Goal: Browse casually: Explore the website without a specific task or goal

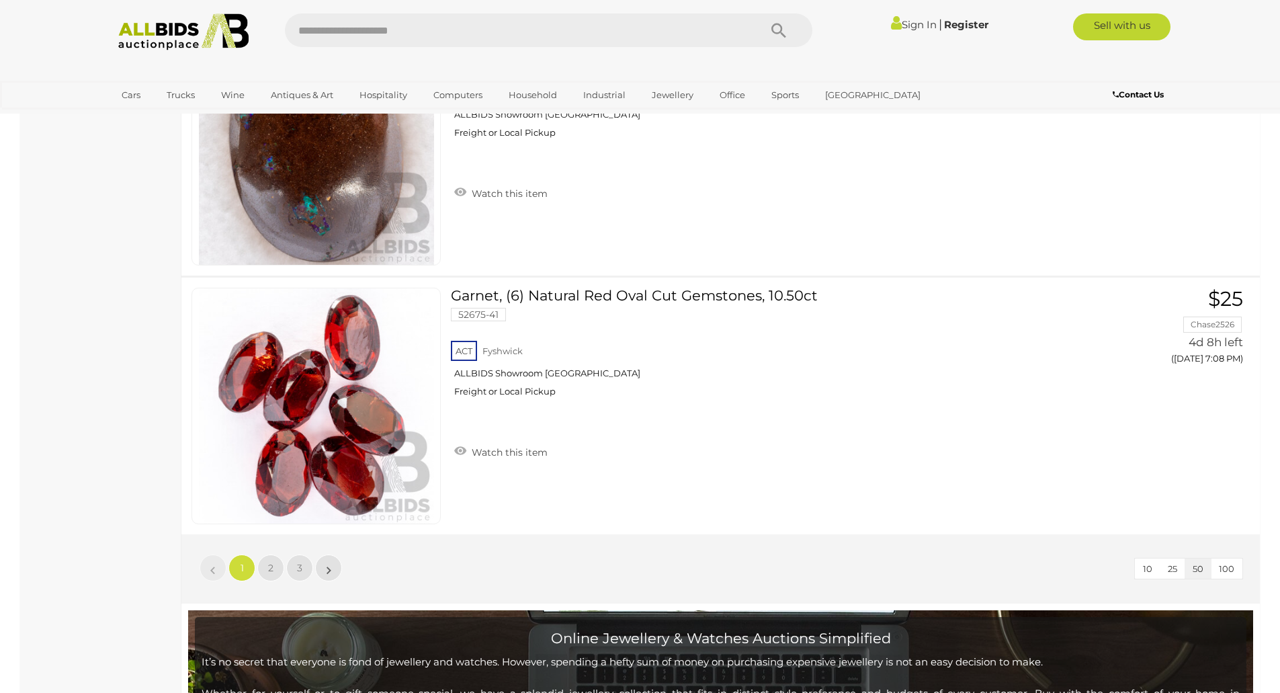
scroll to position [13031, 0]
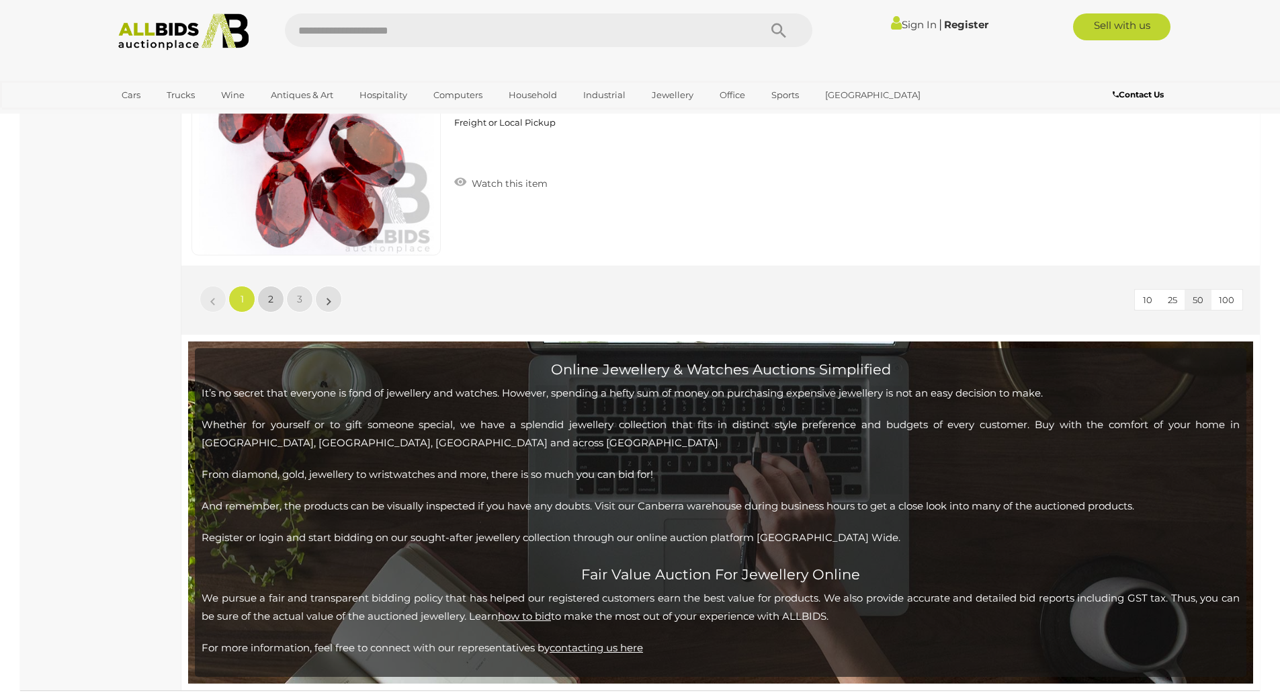
click at [268, 300] on span "2" at bounding box center [270, 299] width 5 height 12
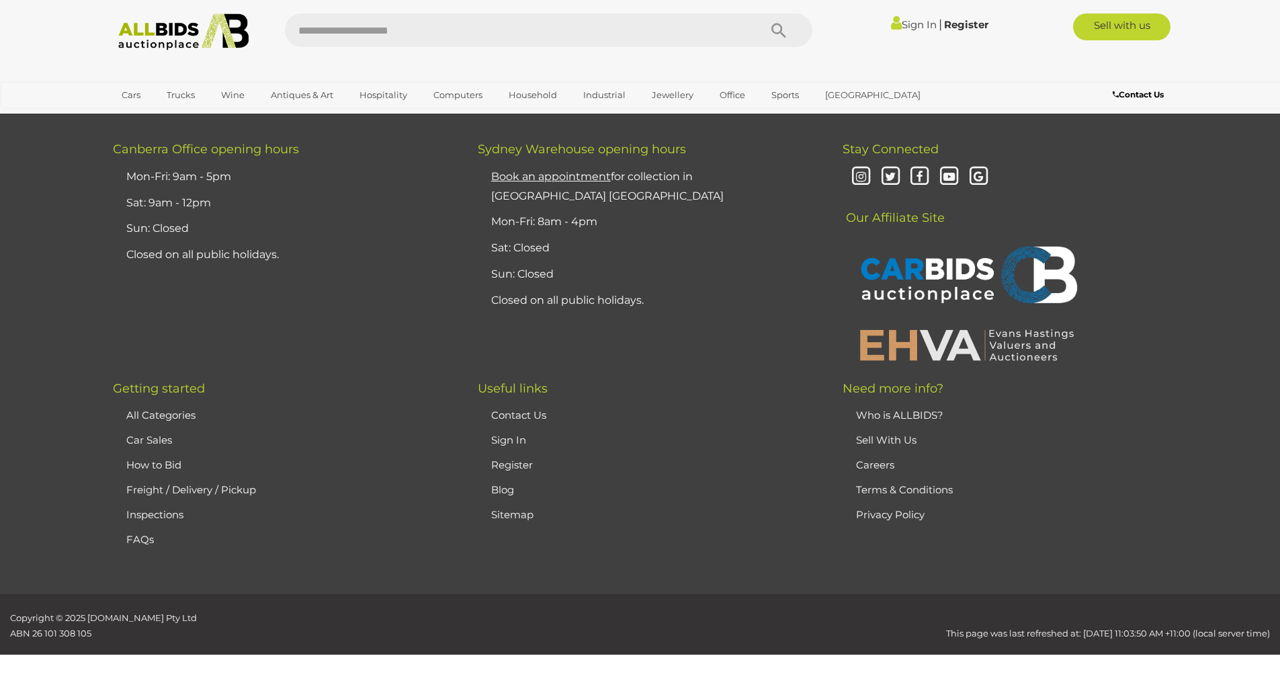
scroll to position [232, 0]
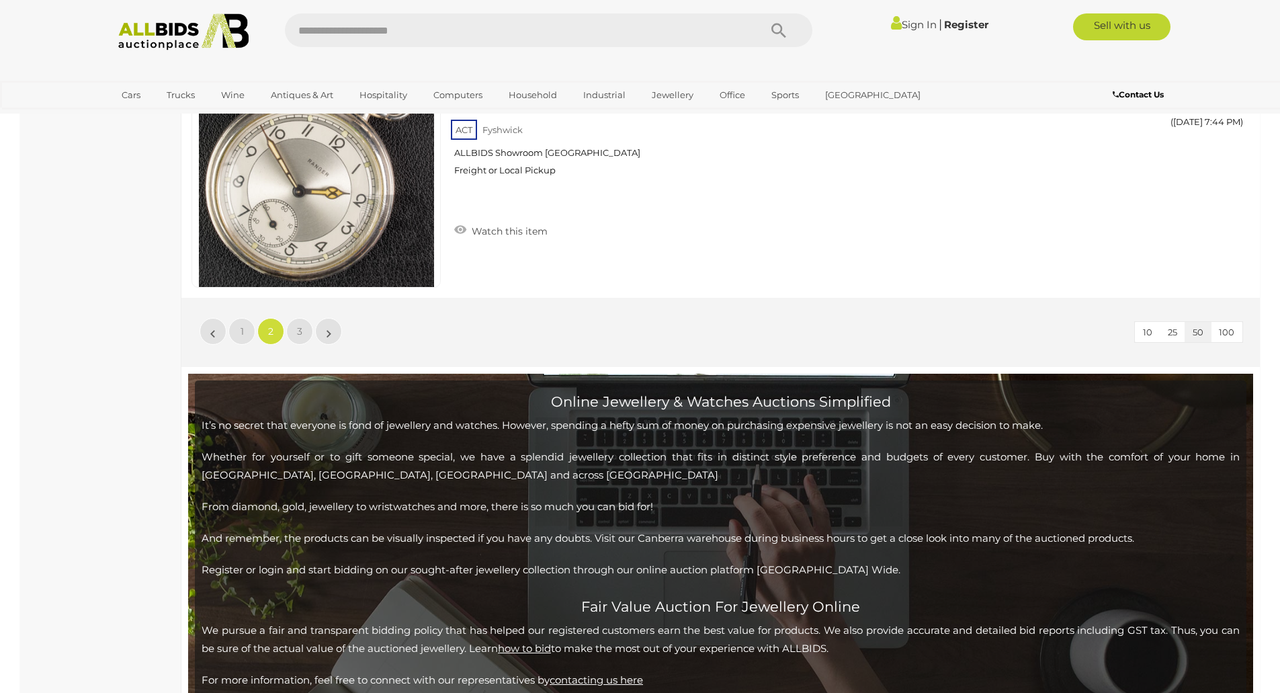
scroll to position [13029, 0]
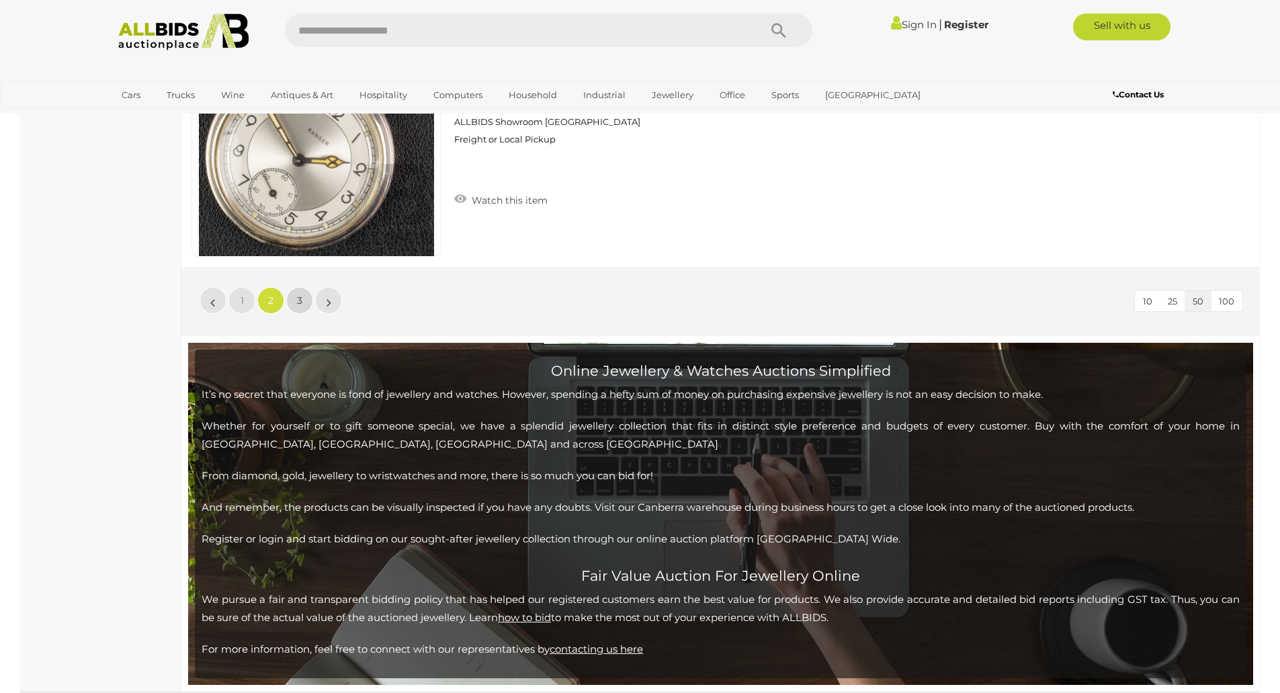
click at [298, 298] on span "3" at bounding box center [299, 300] width 5 height 12
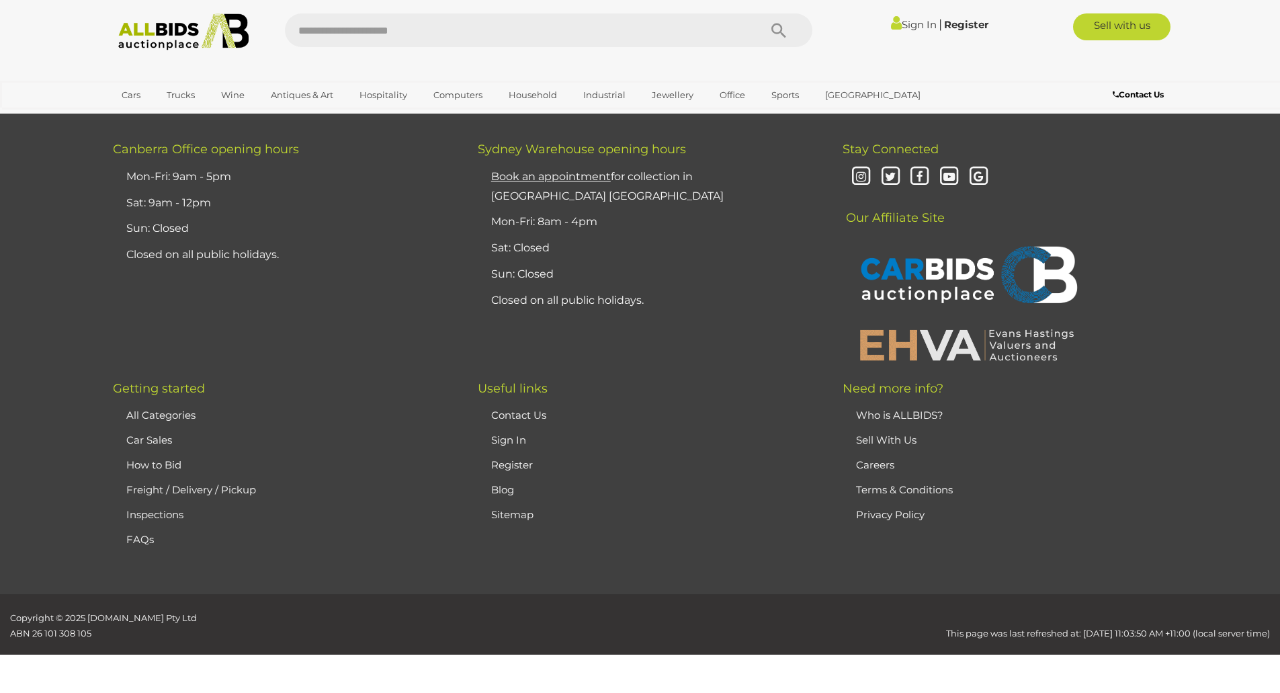
scroll to position [232, 0]
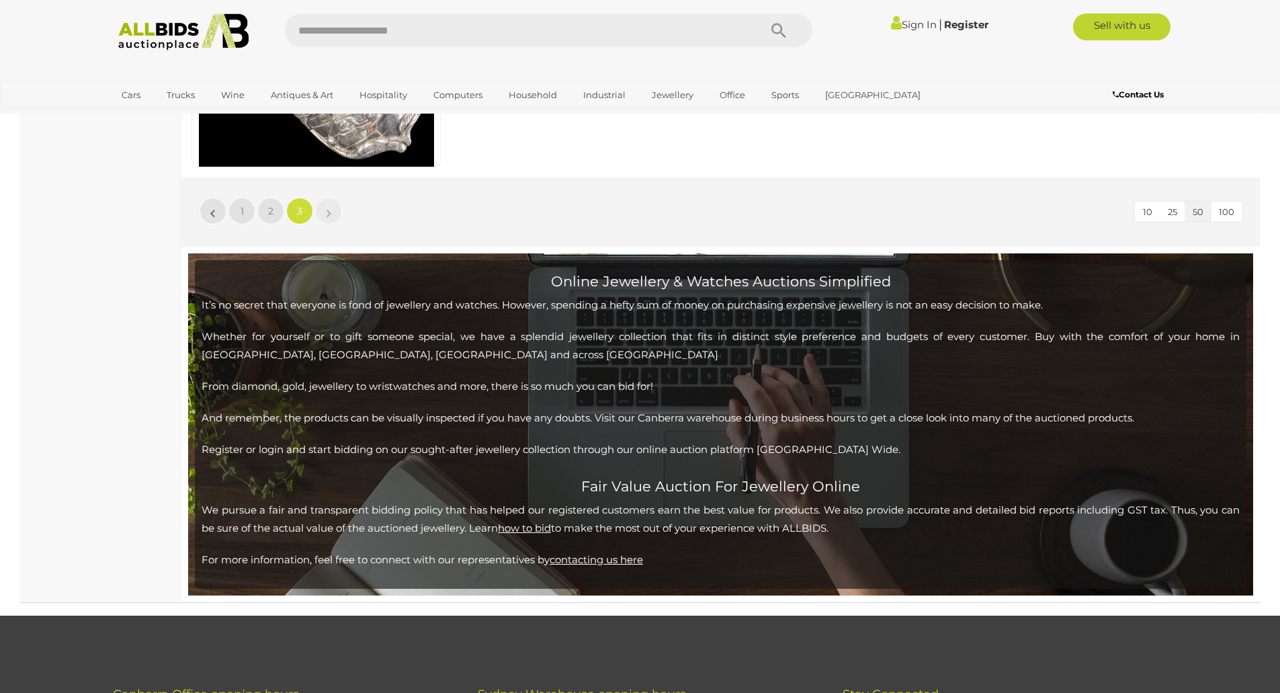
scroll to position [4329, 0]
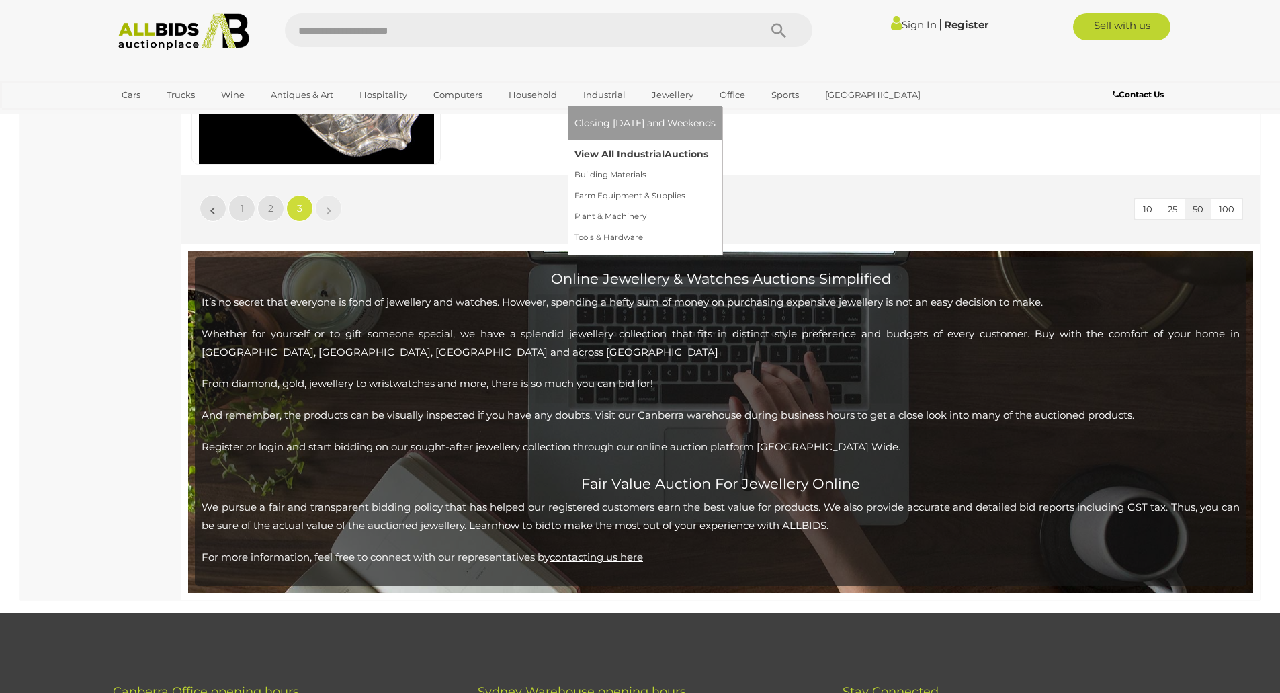
click at [640, 149] on link "View All Industrial Auctions" at bounding box center [644, 154] width 141 height 21
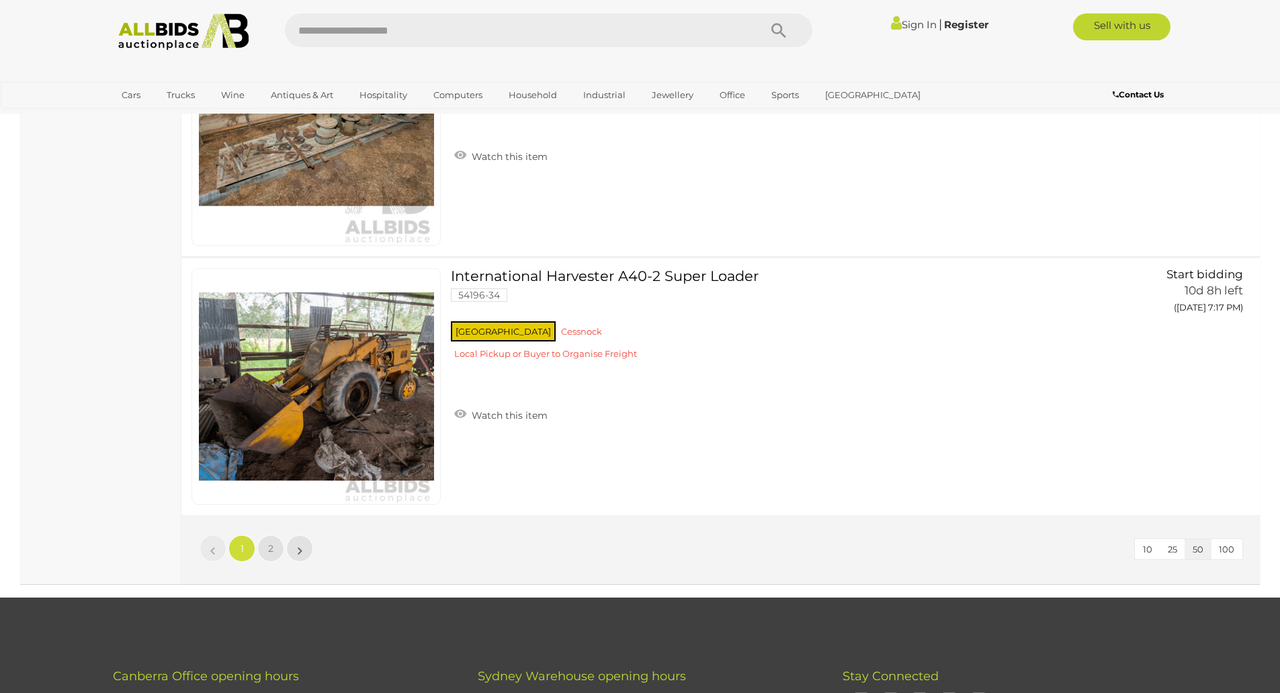
scroll to position [12829, 0]
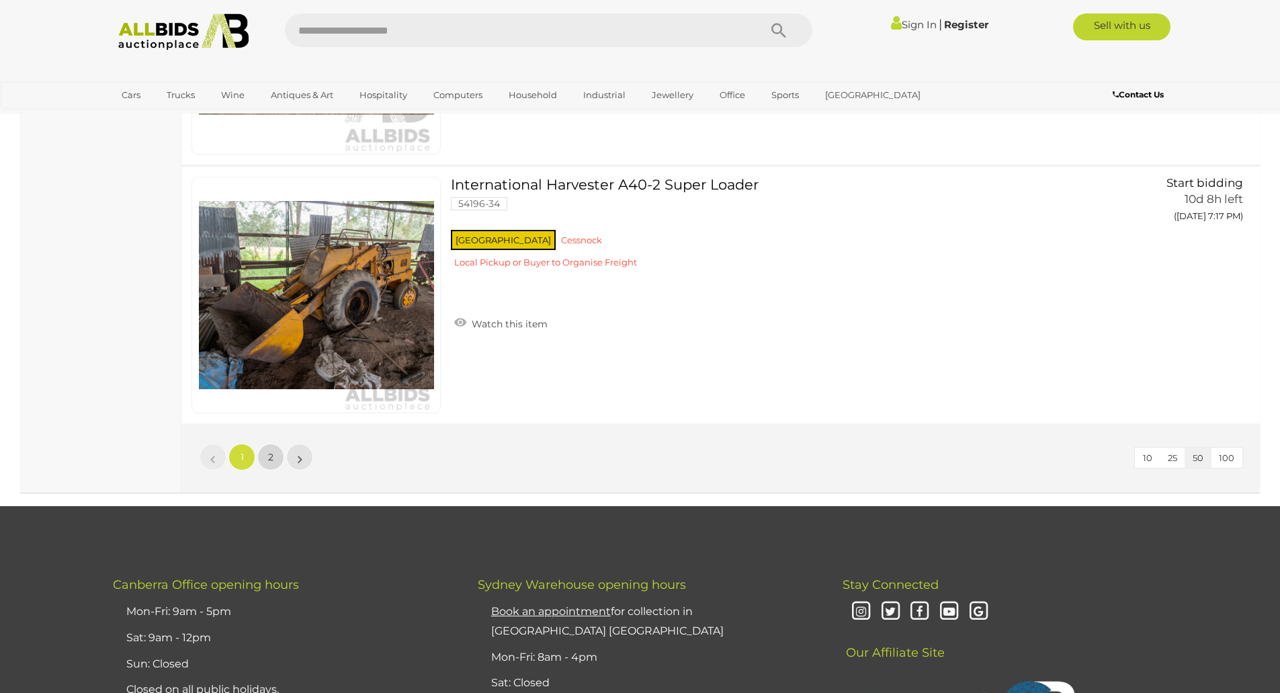
click at [270, 456] on span "2" at bounding box center [270, 457] width 5 height 12
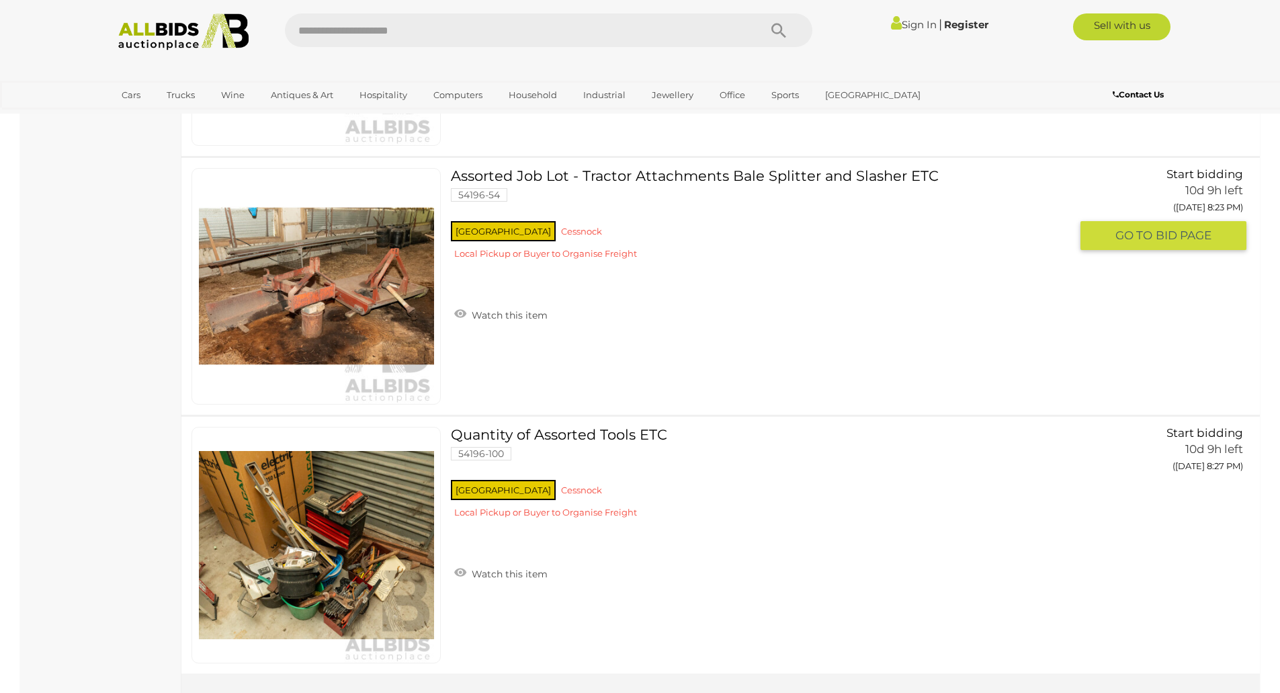
scroll to position [11943, 0]
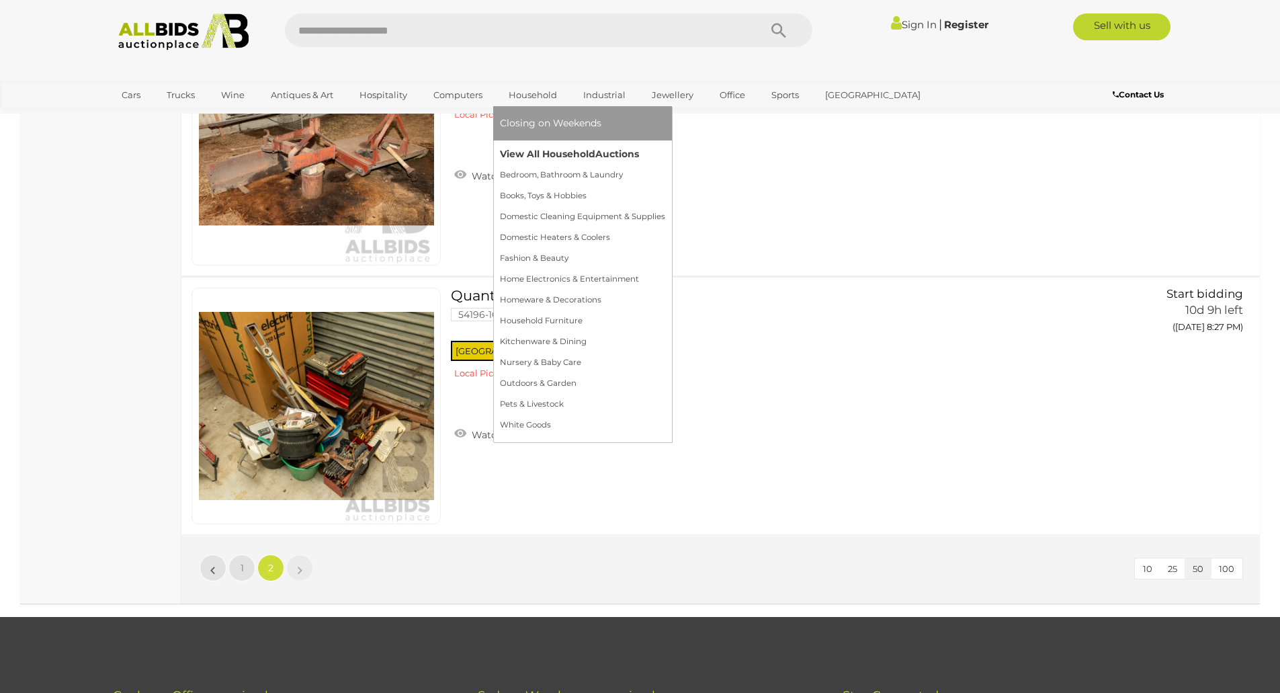
click at [559, 150] on link "View All Household Auctions" at bounding box center [582, 154] width 165 height 21
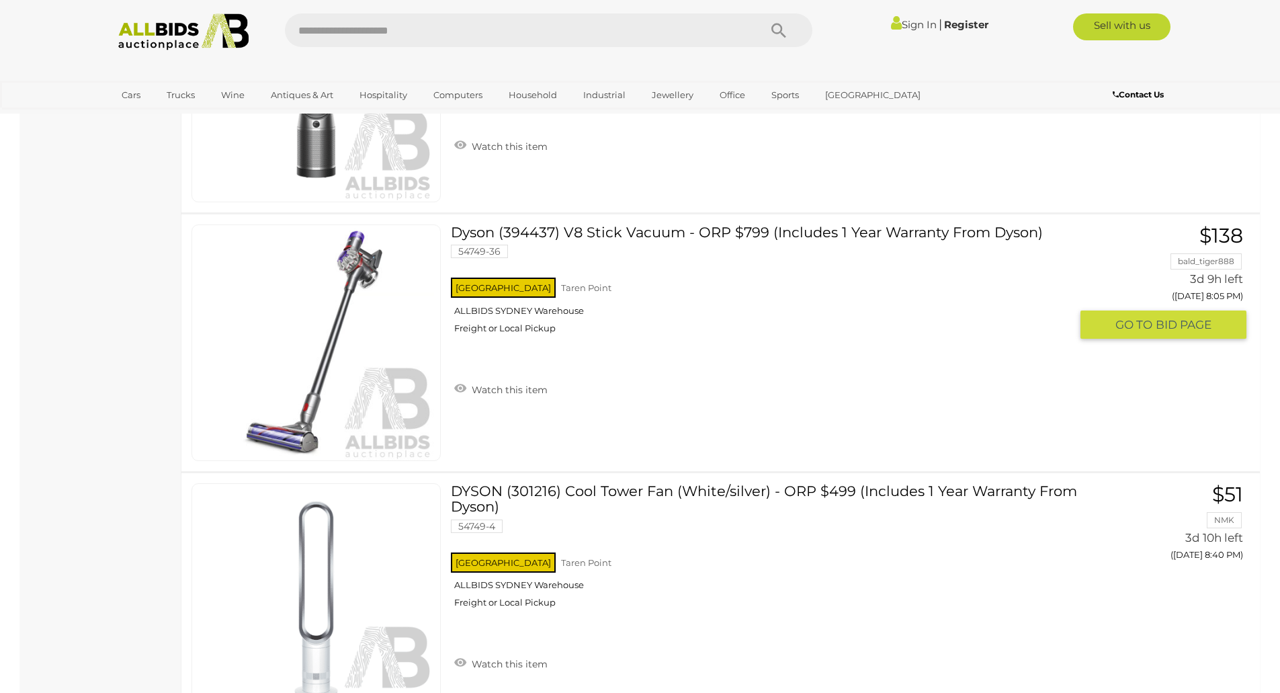
scroll to position [12829, 0]
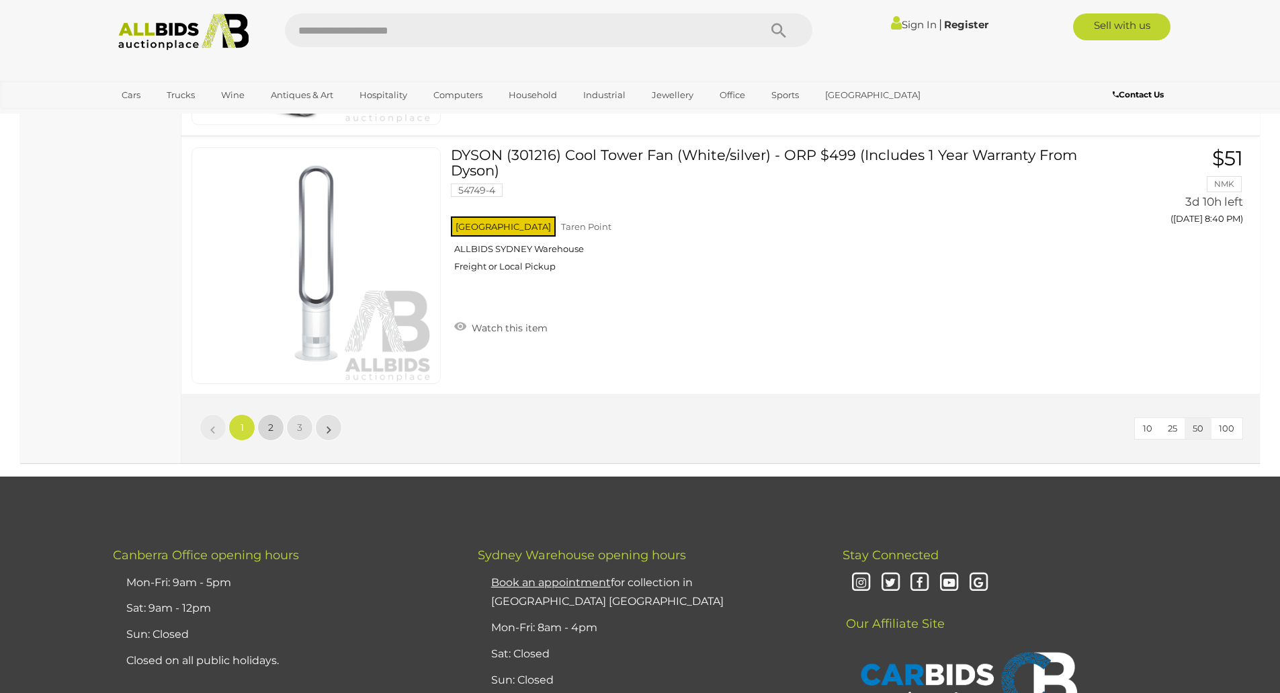
click at [271, 425] on span "2" at bounding box center [270, 427] width 5 height 12
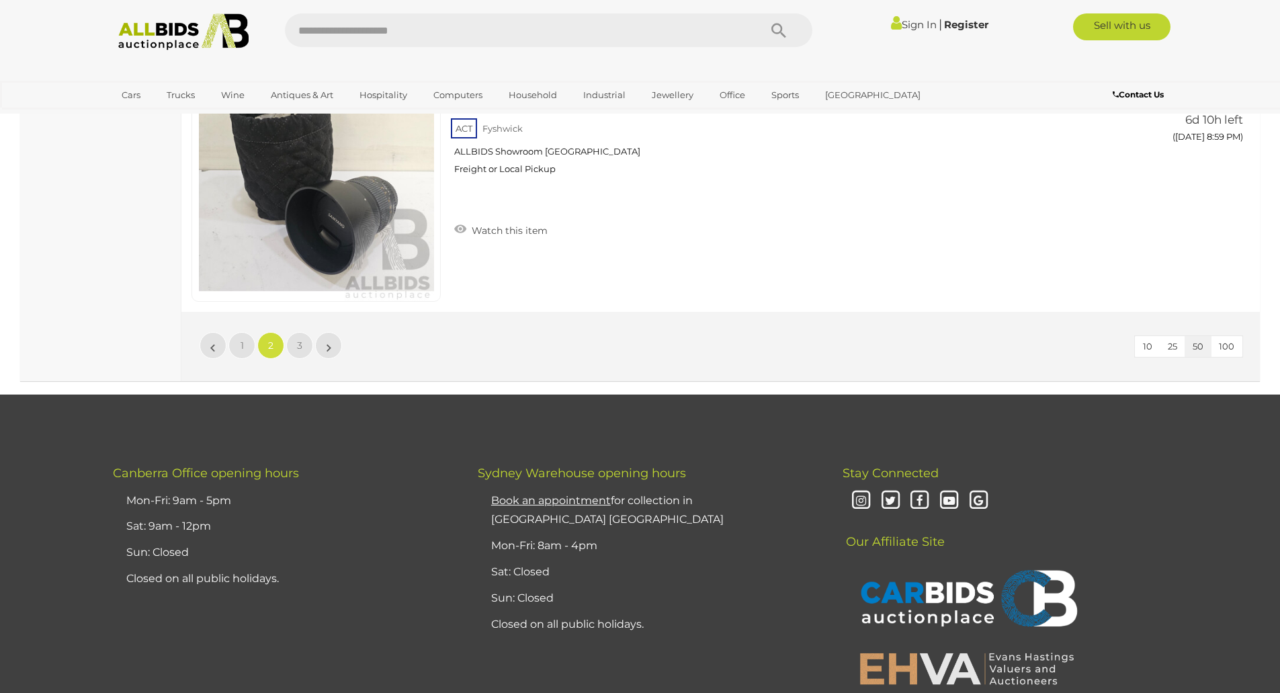
scroll to position [12921, 0]
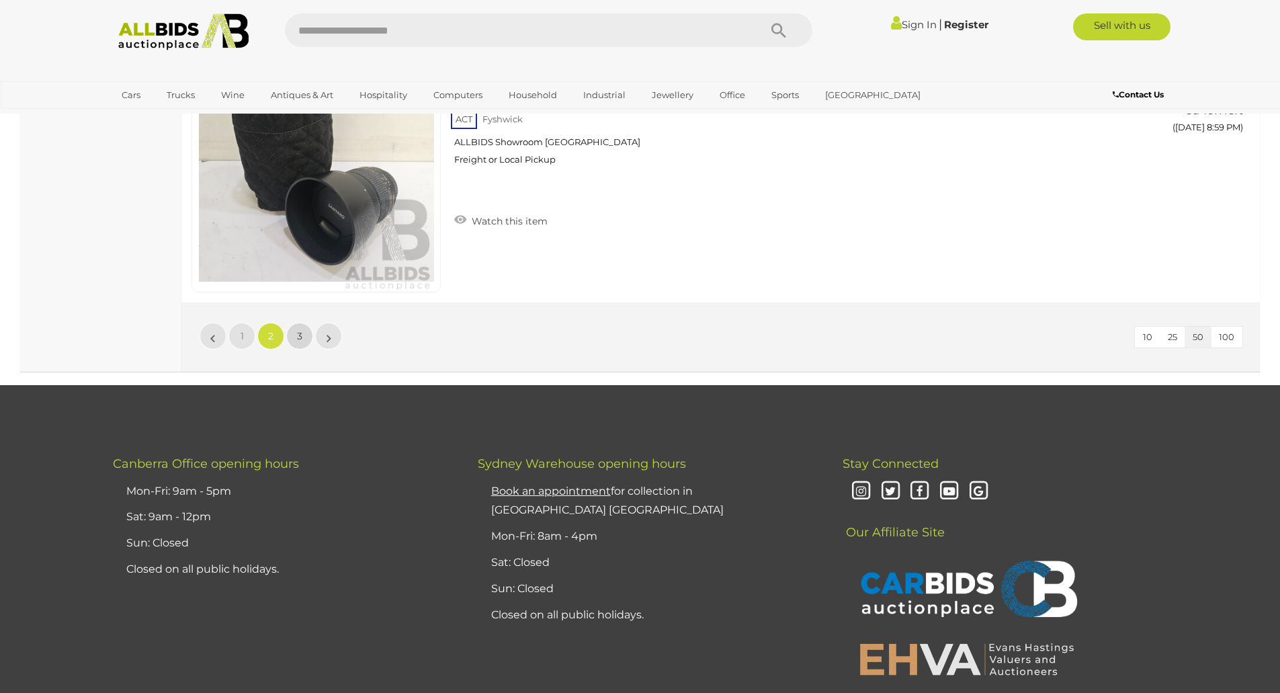
click at [300, 335] on span "3" at bounding box center [299, 336] width 5 height 12
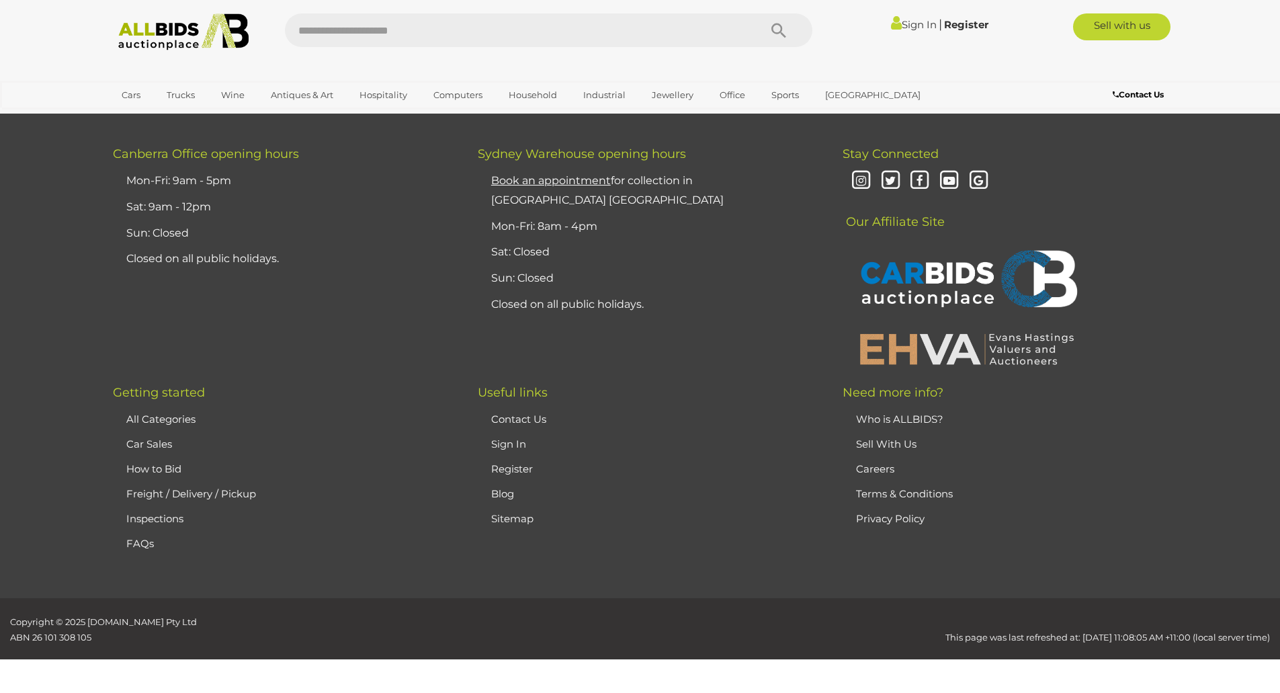
scroll to position [159, 0]
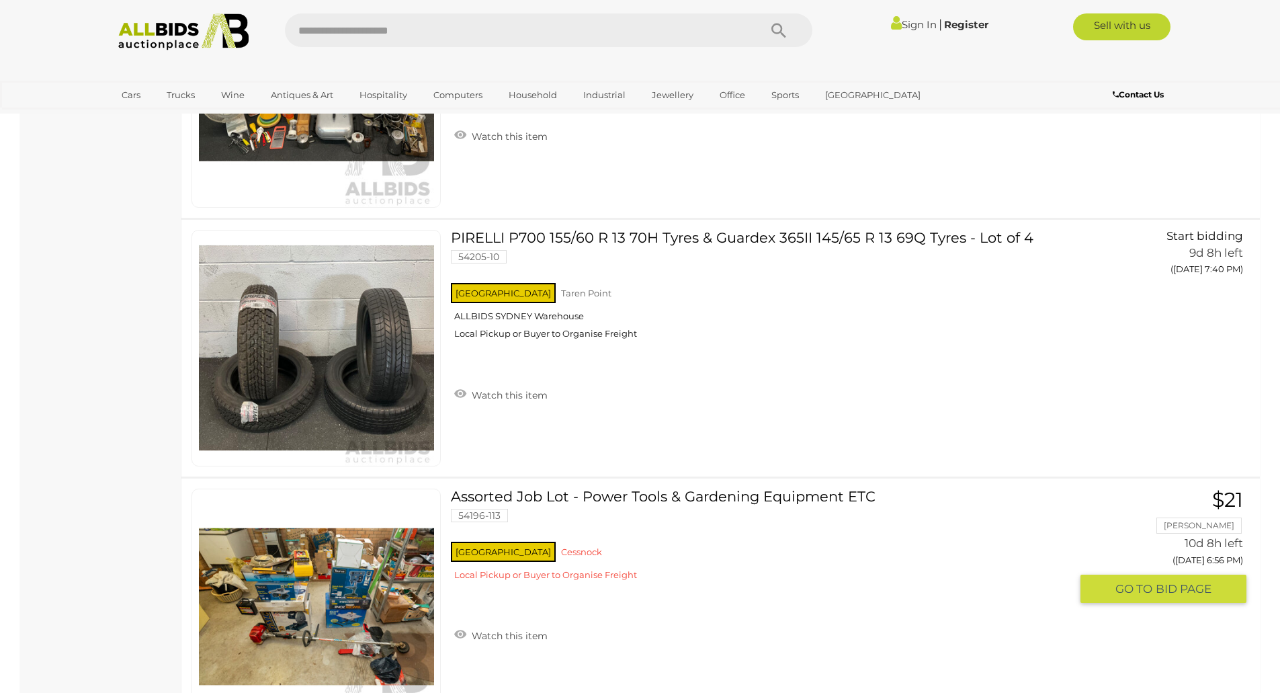
scroll to position [3383, 0]
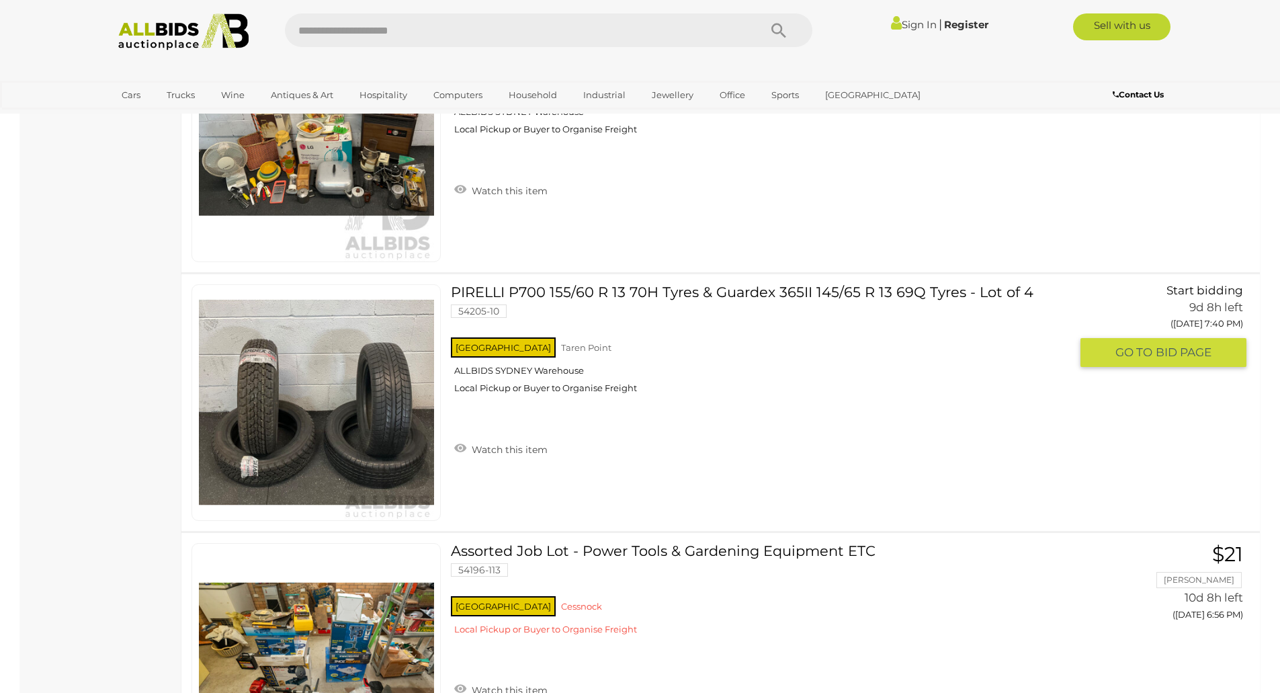
click at [575, 292] on link "PIRELLI P700 155/60 R 13 70H Tyres & Guardex 365II 145/65 R 13 69Q Tyres - Lot …" at bounding box center [765, 344] width 609 height 120
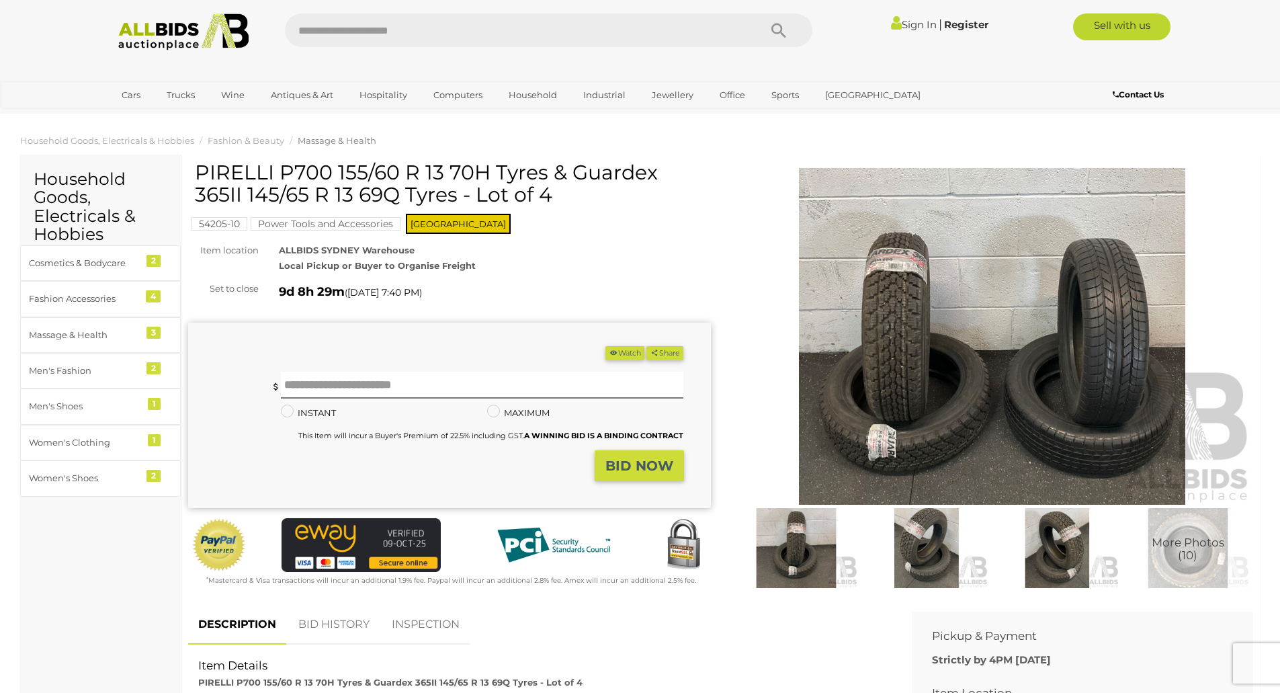
click at [895, 342] on img at bounding box center [992, 336] width 523 height 337
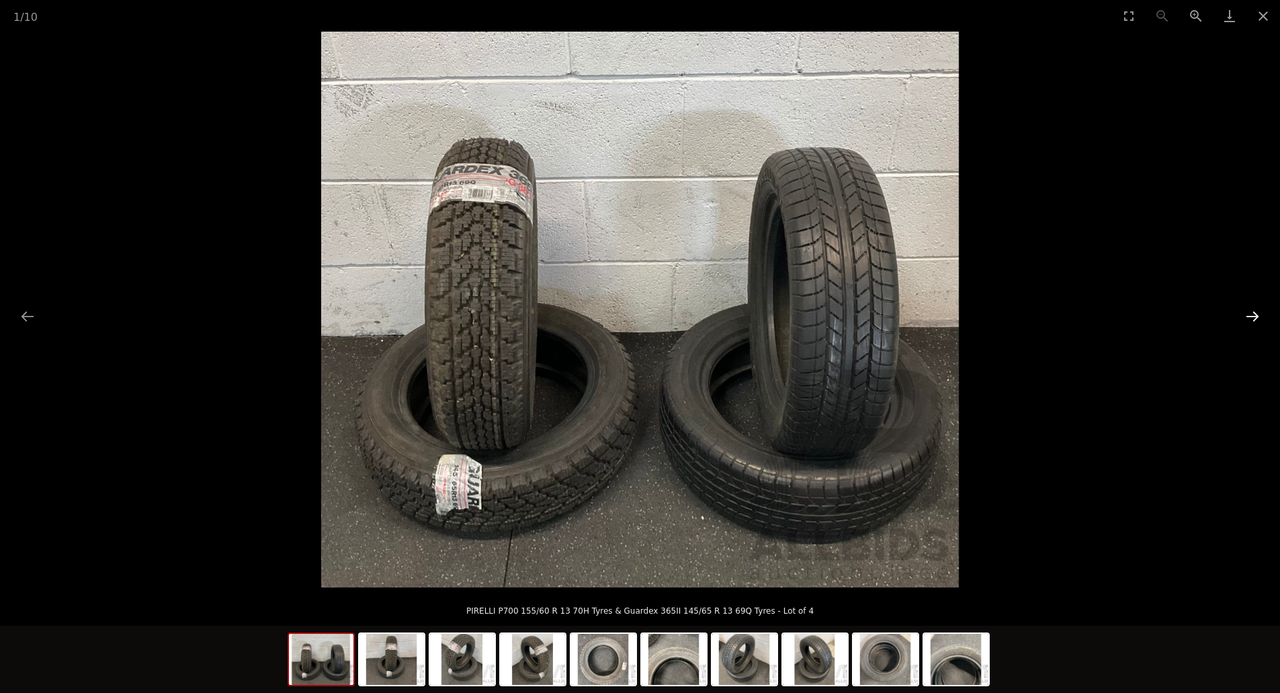
click at [1251, 313] on button "Next slide" at bounding box center [1252, 316] width 28 height 26
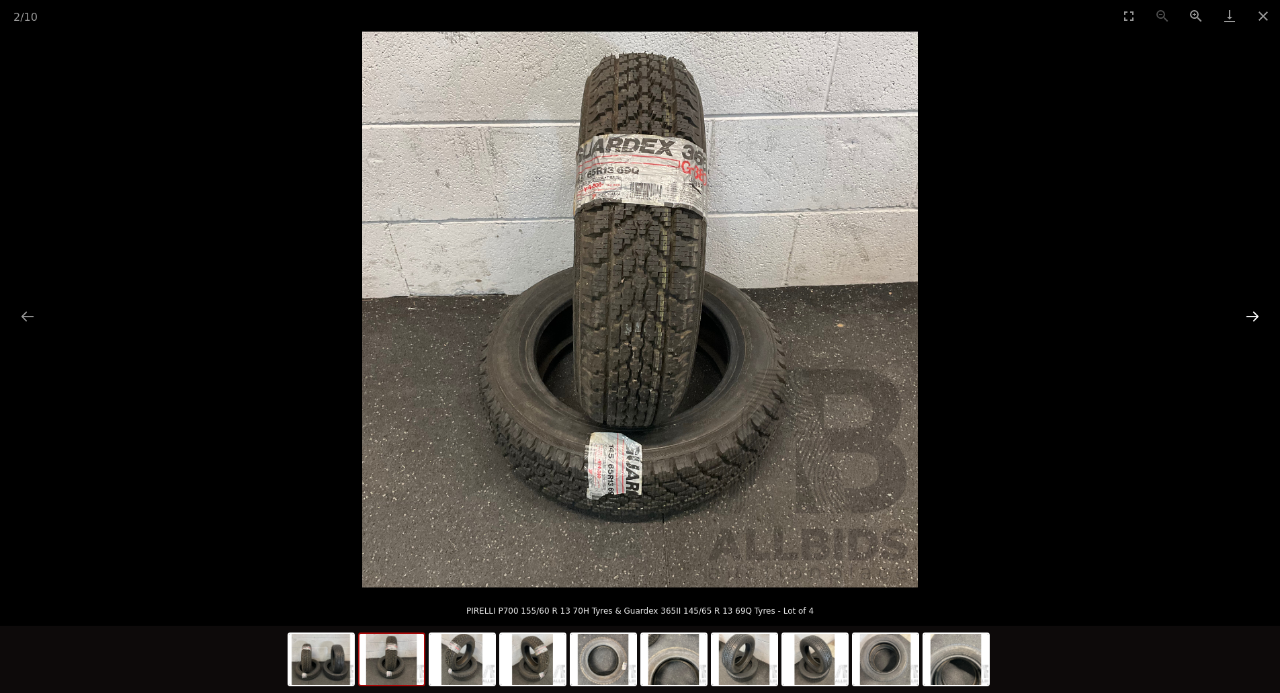
click at [1251, 313] on button "Next slide" at bounding box center [1252, 316] width 28 height 26
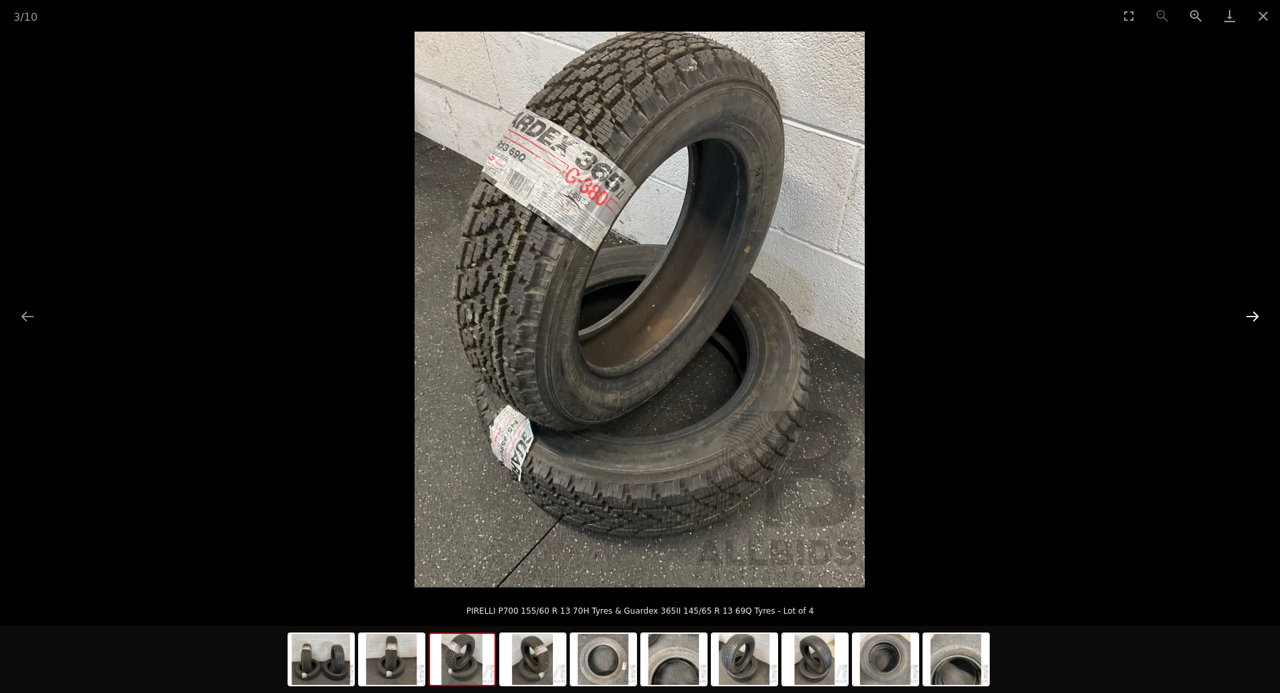
click at [1251, 313] on button "Next slide" at bounding box center [1252, 316] width 28 height 26
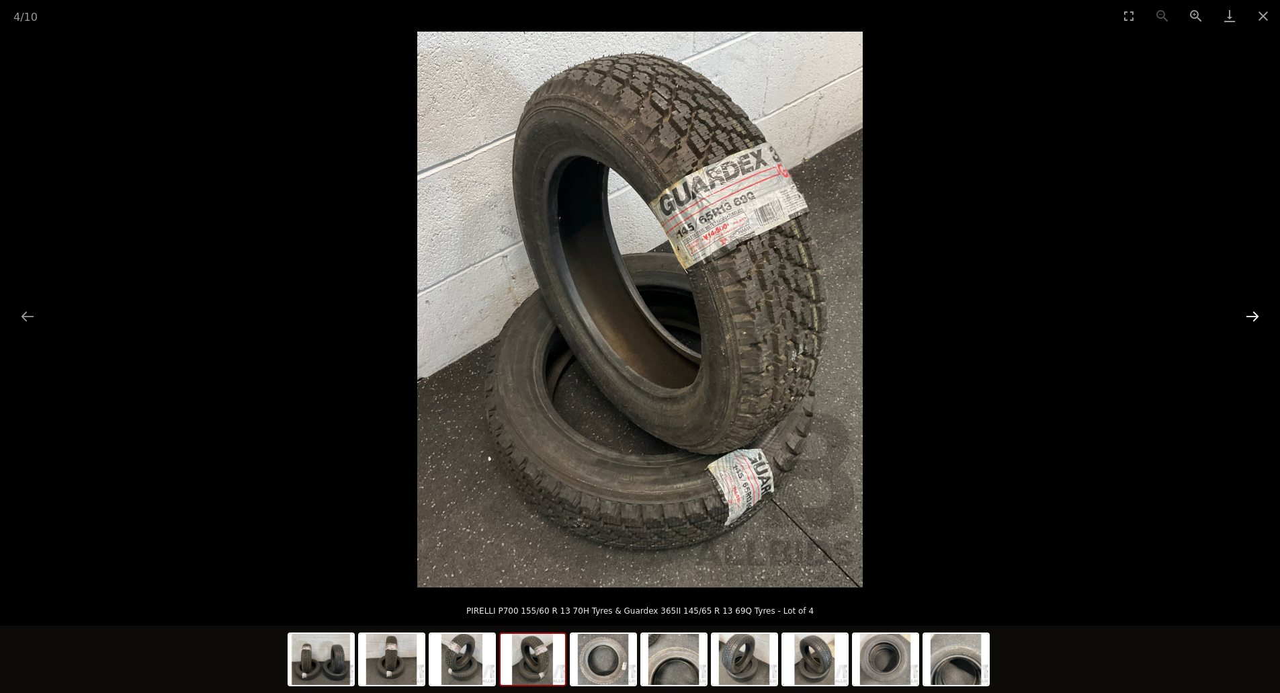
click at [1251, 313] on button "Next slide" at bounding box center [1252, 316] width 28 height 26
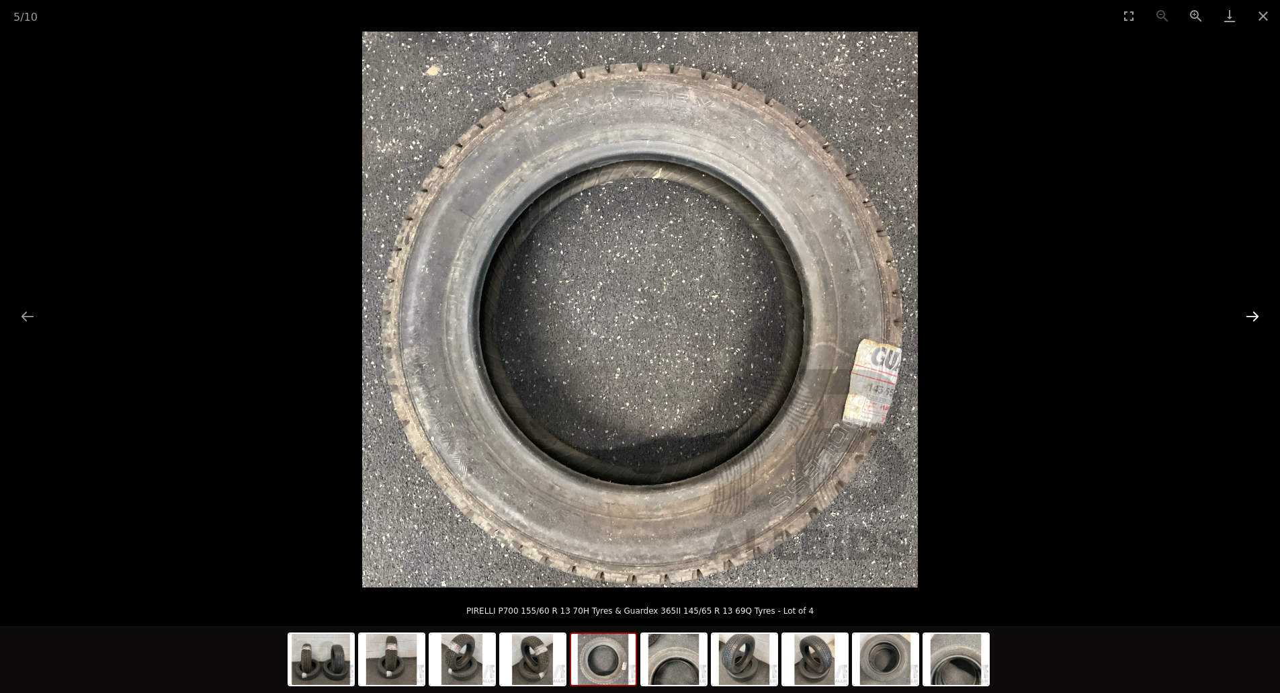
click at [1251, 313] on button "Next slide" at bounding box center [1252, 316] width 28 height 26
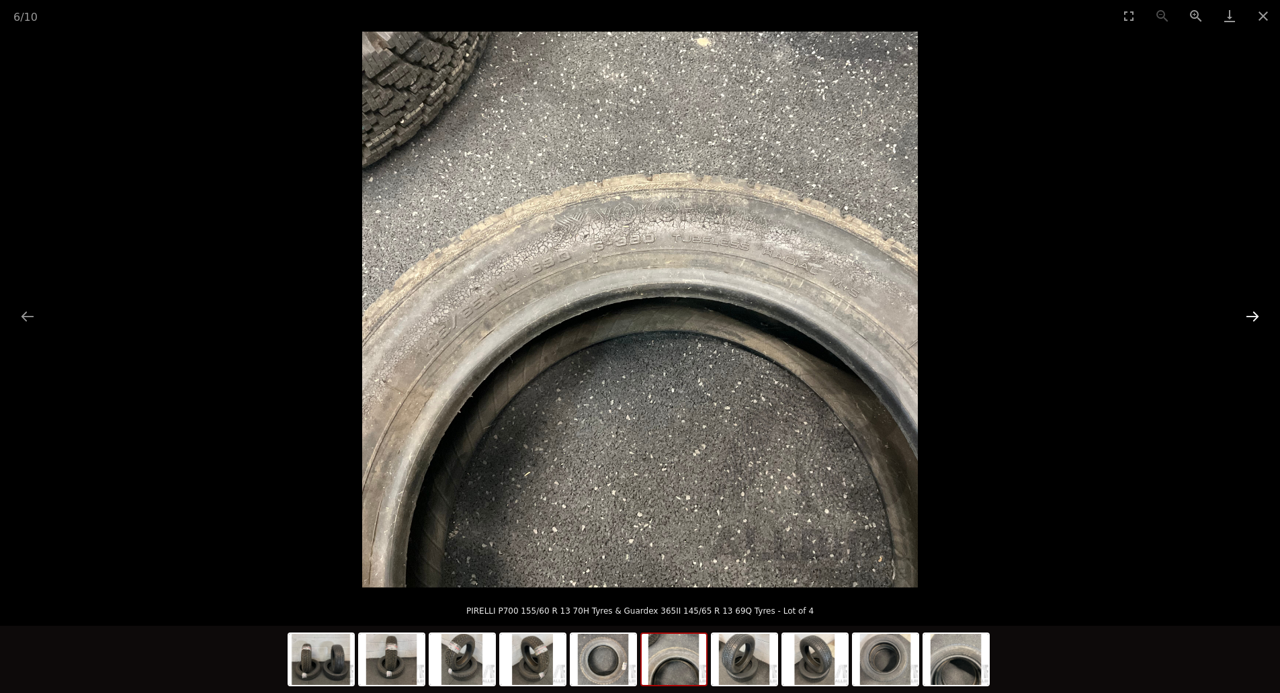
click at [1251, 313] on button "Next slide" at bounding box center [1252, 316] width 28 height 26
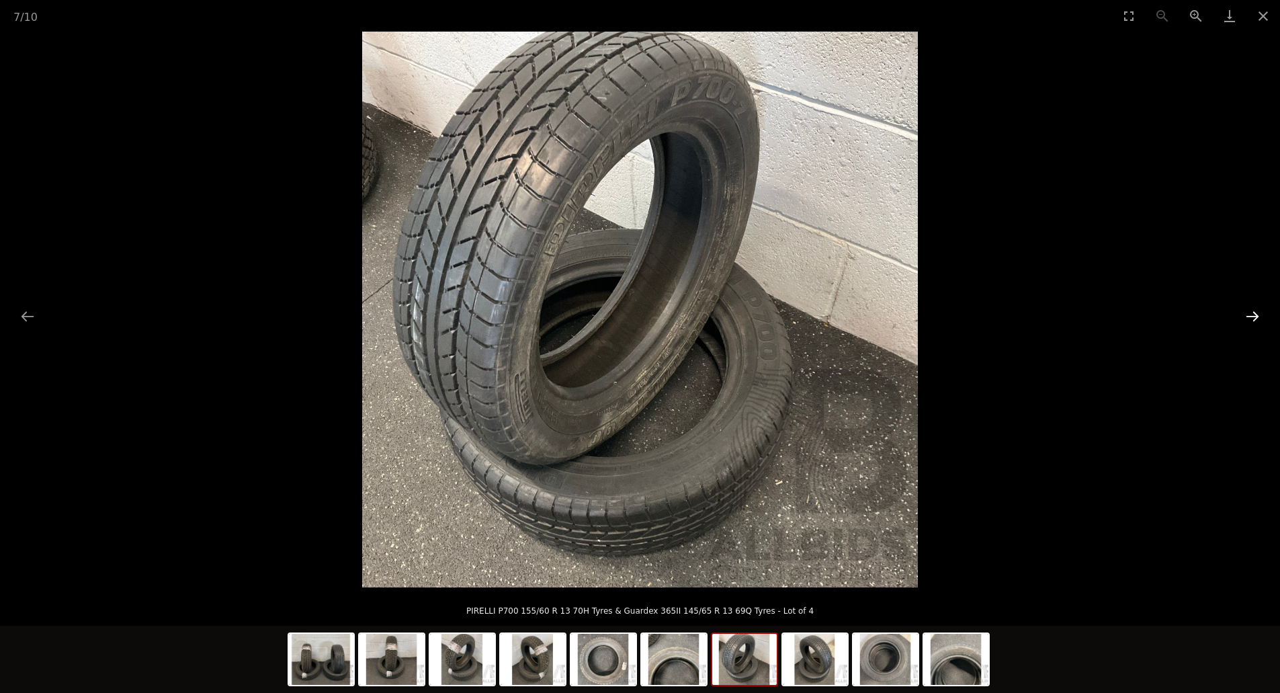
click at [1251, 313] on button "Next slide" at bounding box center [1252, 316] width 28 height 26
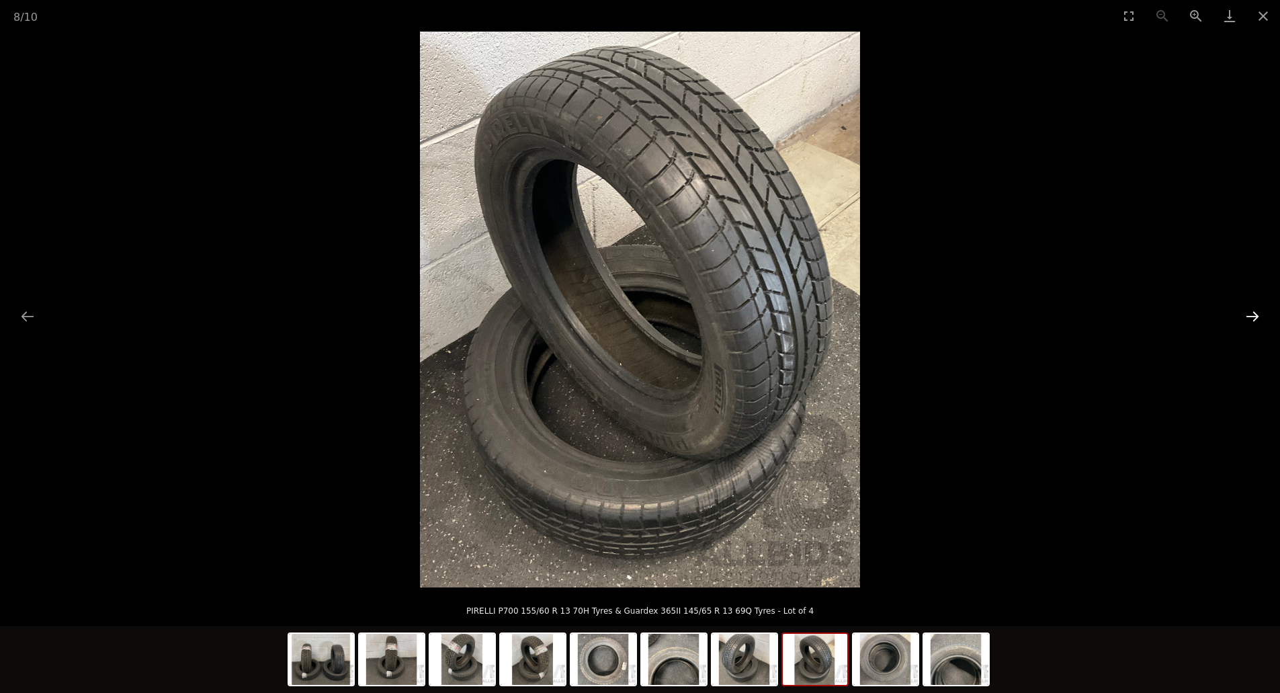
click at [1251, 313] on button "Next slide" at bounding box center [1252, 316] width 28 height 26
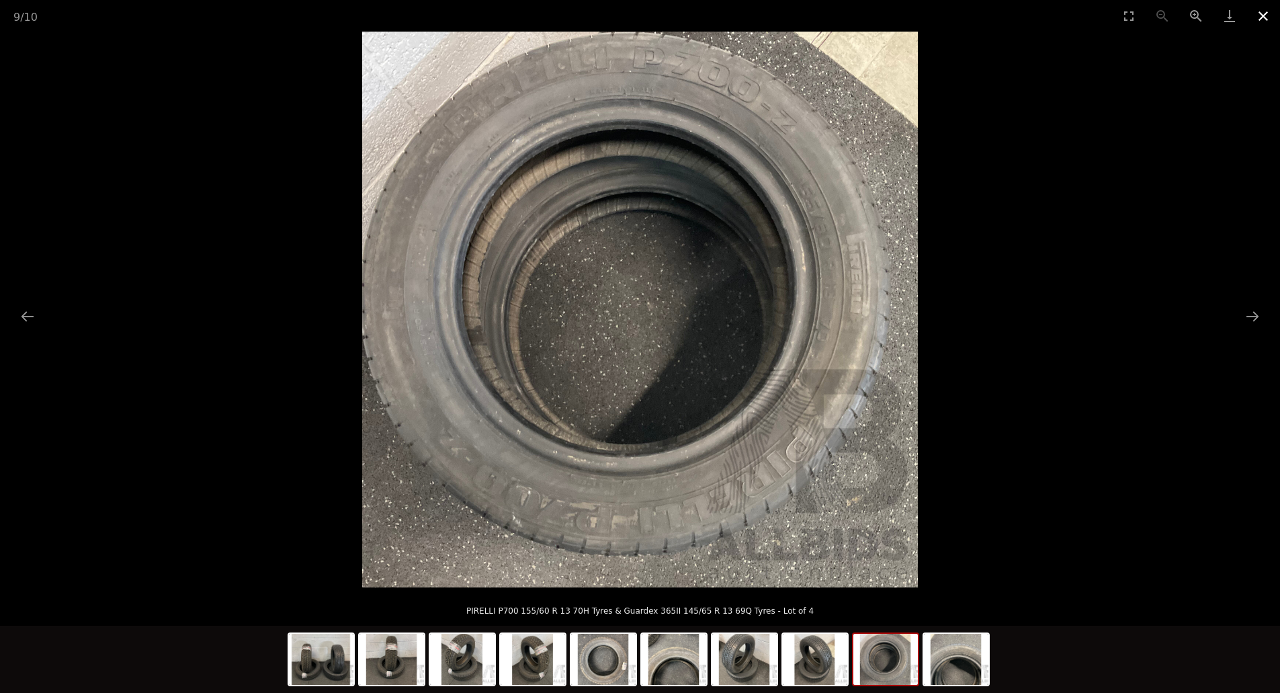
click at [1257, 12] on button "Close gallery" at bounding box center [1263, 16] width 34 height 32
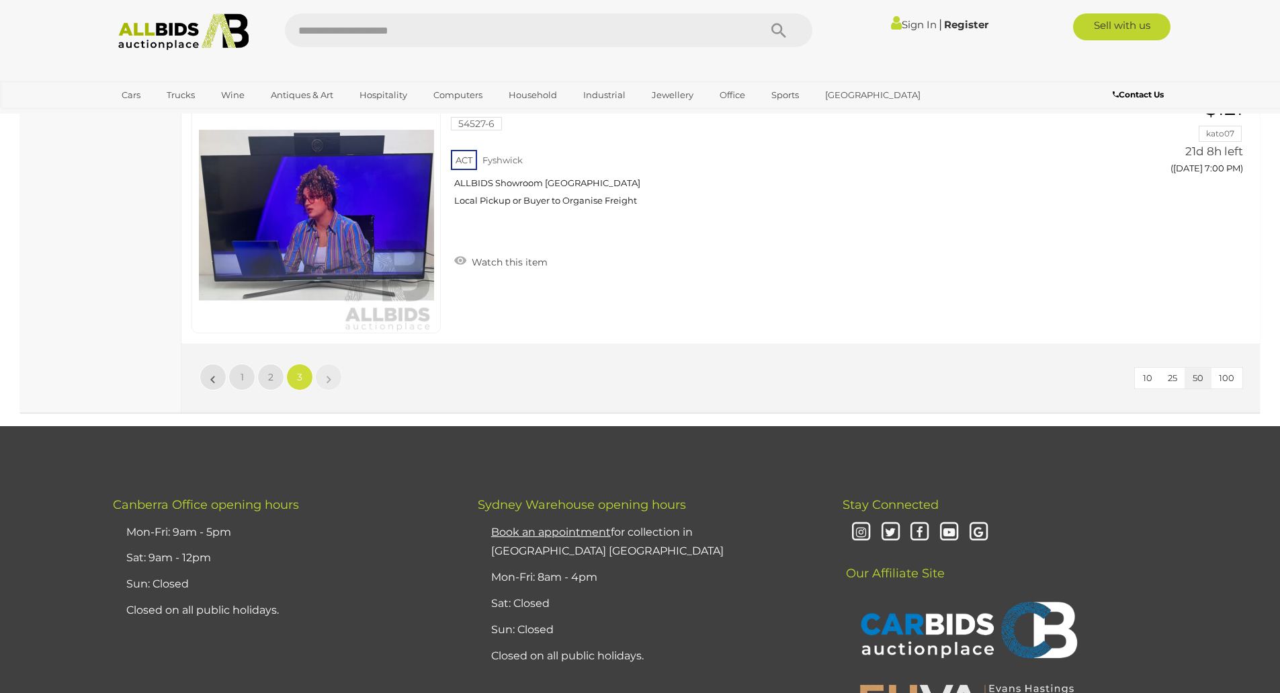
scroll to position [5131, 0]
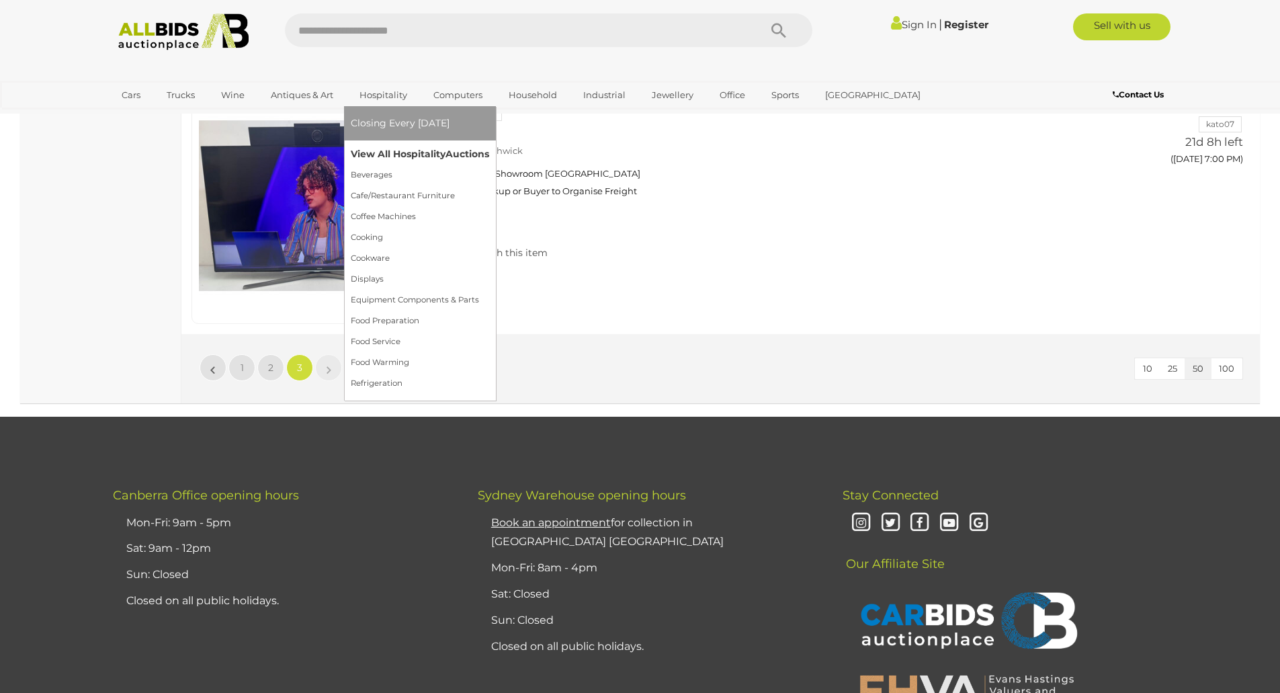
click at [408, 153] on link "View All Hospitality Auctions" at bounding box center [420, 154] width 138 height 21
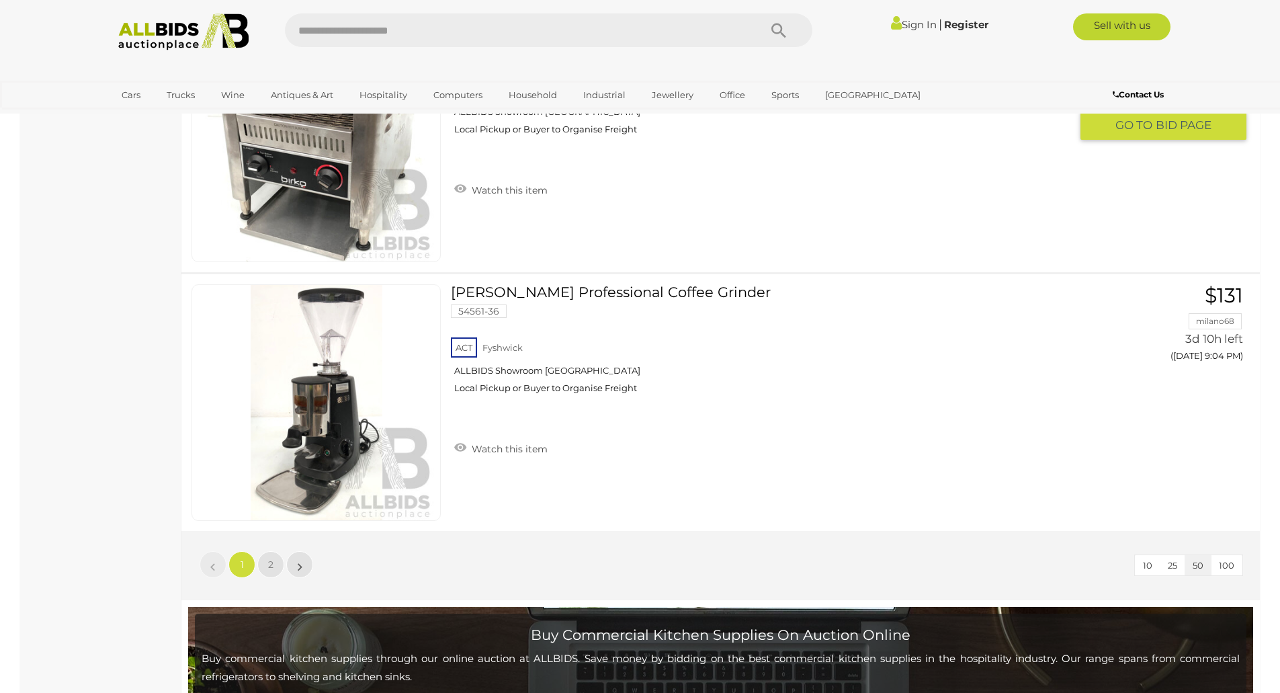
scroll to position [12896, 0]
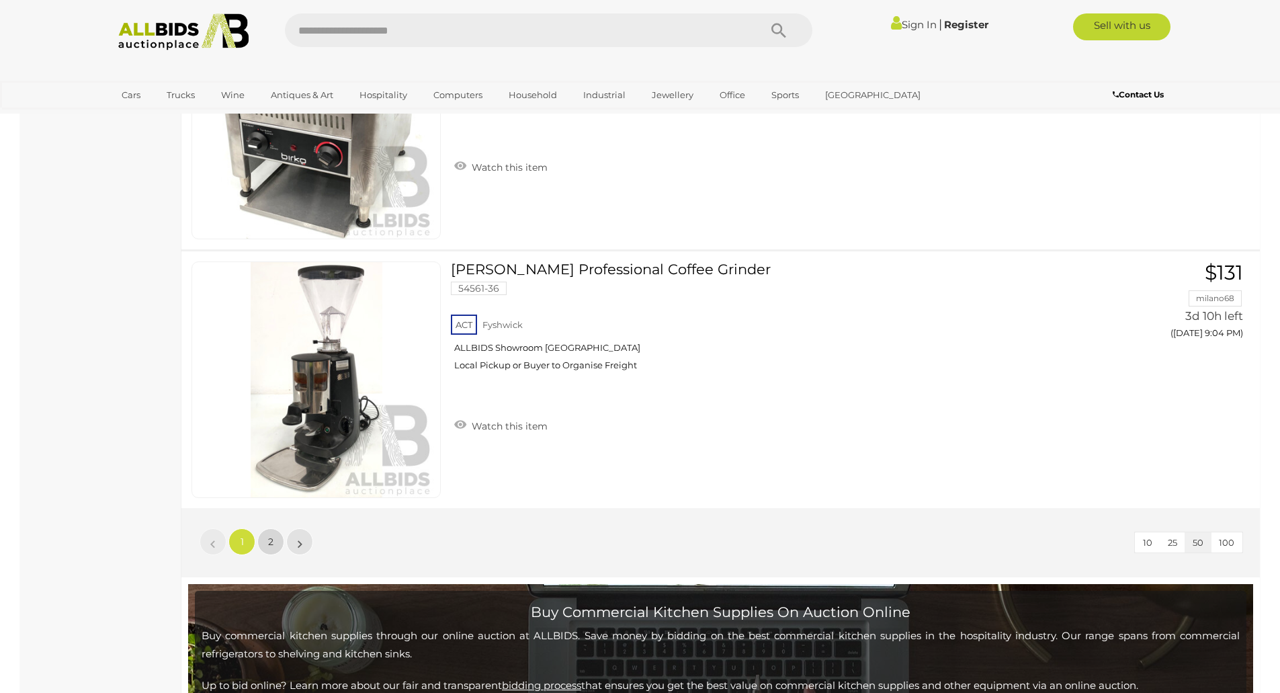
click at [268, 538] on span "2" at bounding box center [270, 541] width 5 height 12
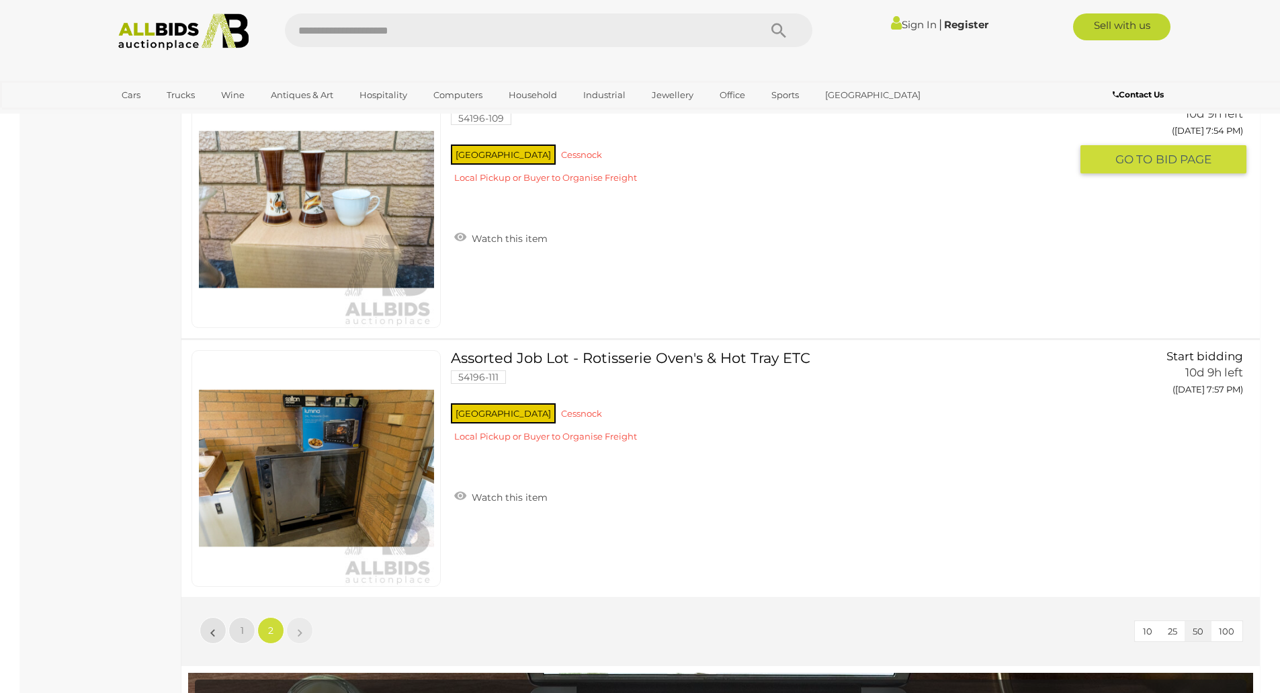
scroll to position [1482, 0]
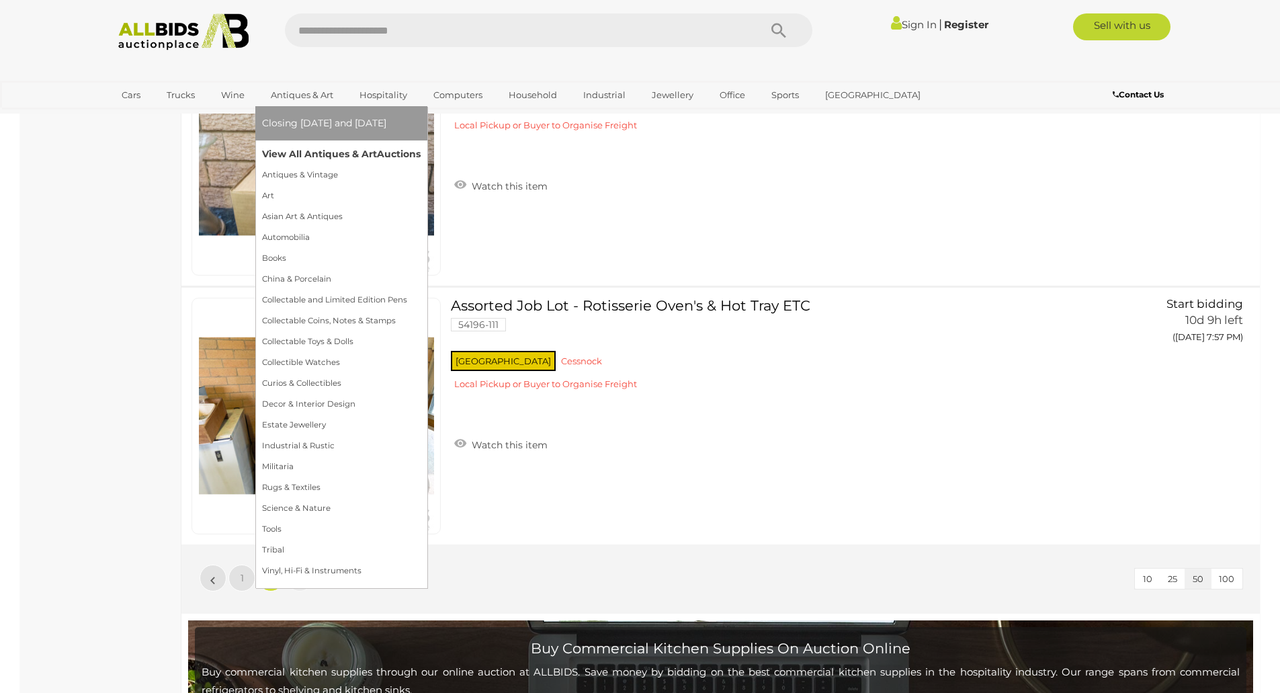
click at [322, 148] on link "View All Antiques & Art Auctions" at bounding box center [341, 154] width 159 height 21
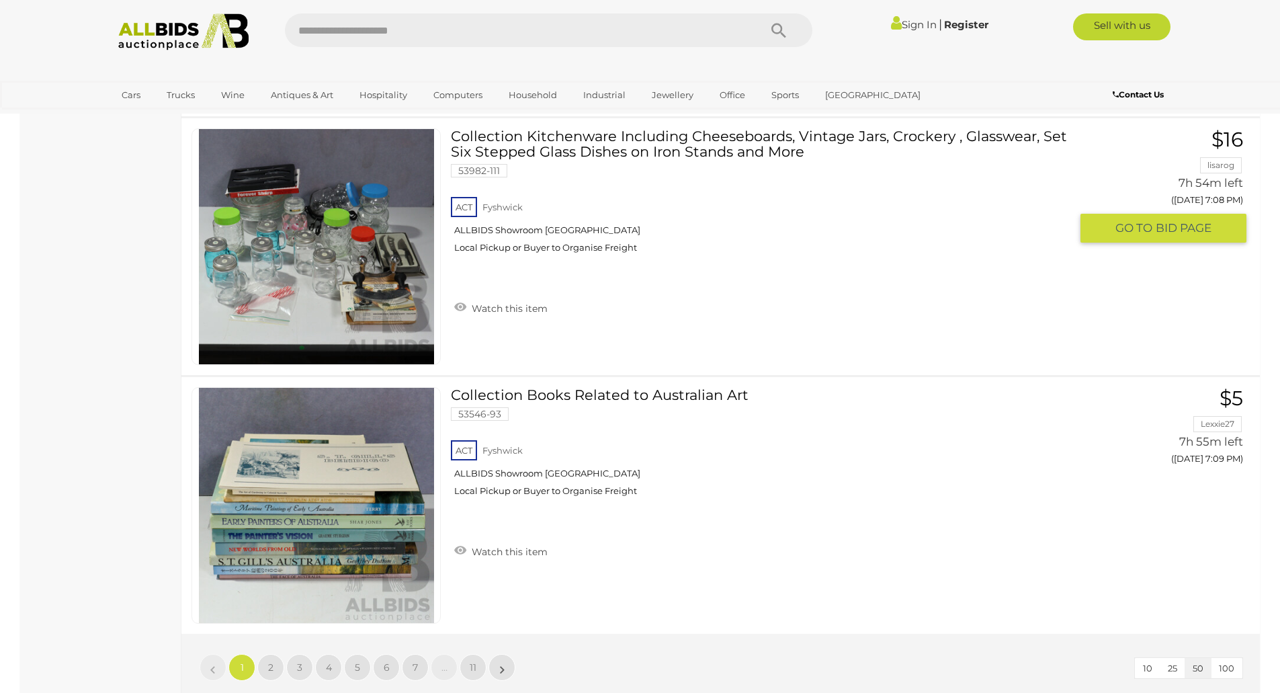
scroll to position [12896, 0]
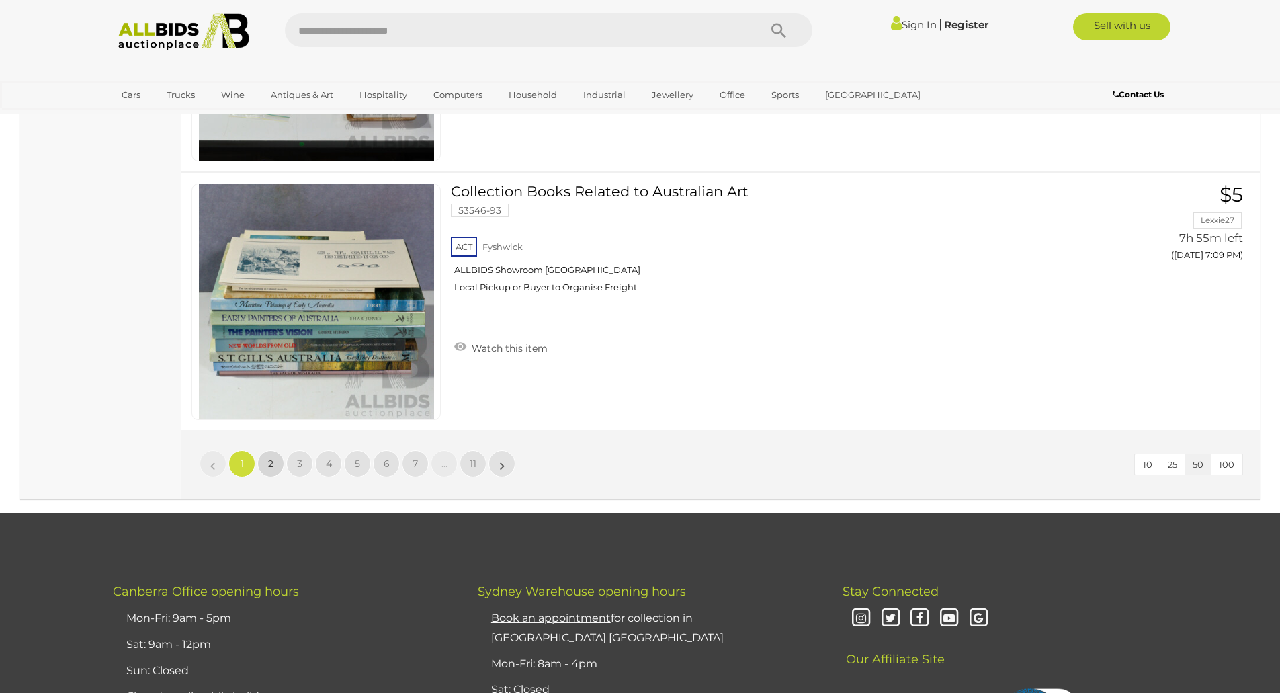
click at [269, 464] on span "2" at bounding box center [270, 463] width 5 height 12
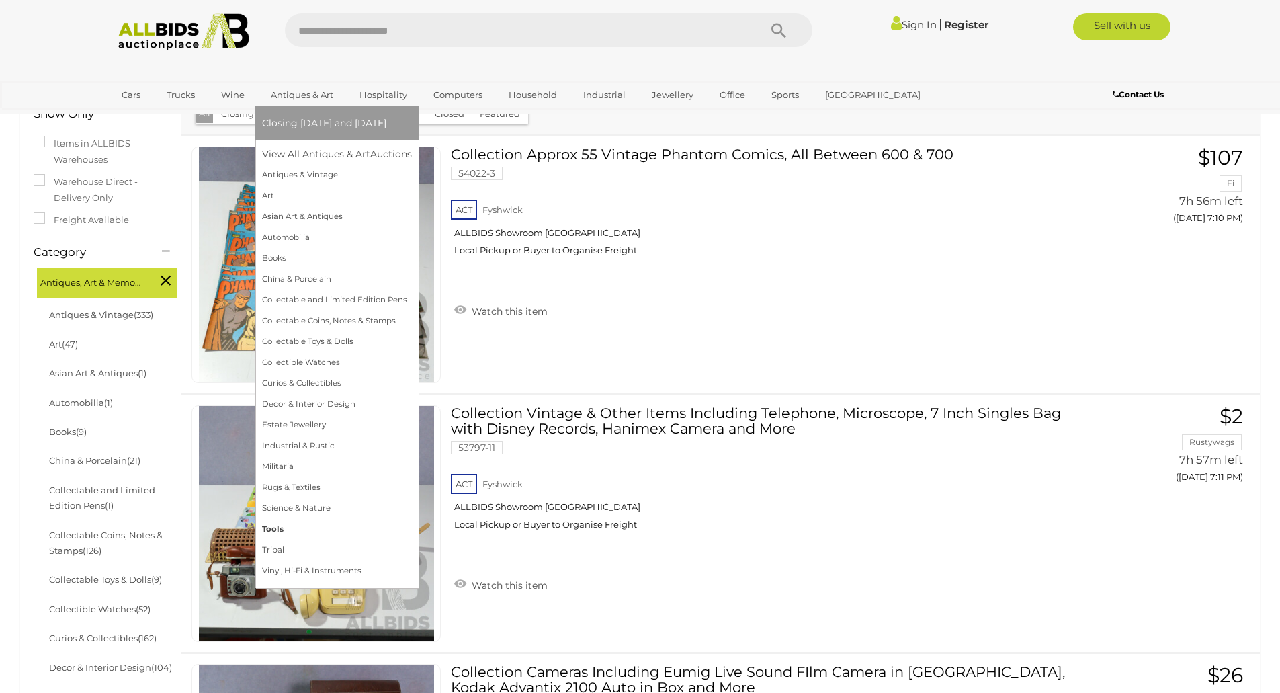
click at [272, 527] on link "Tools" at bounding box center [337, 529] width 150 height 21
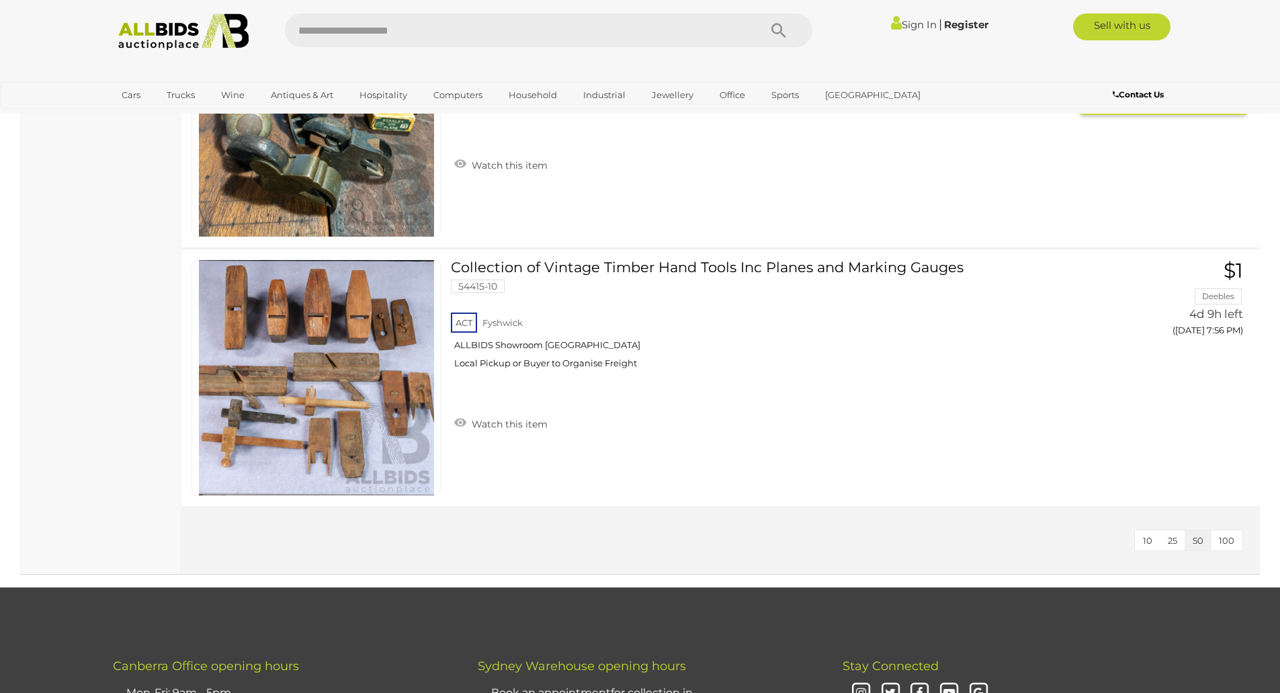
scroll to position [4635, 0]
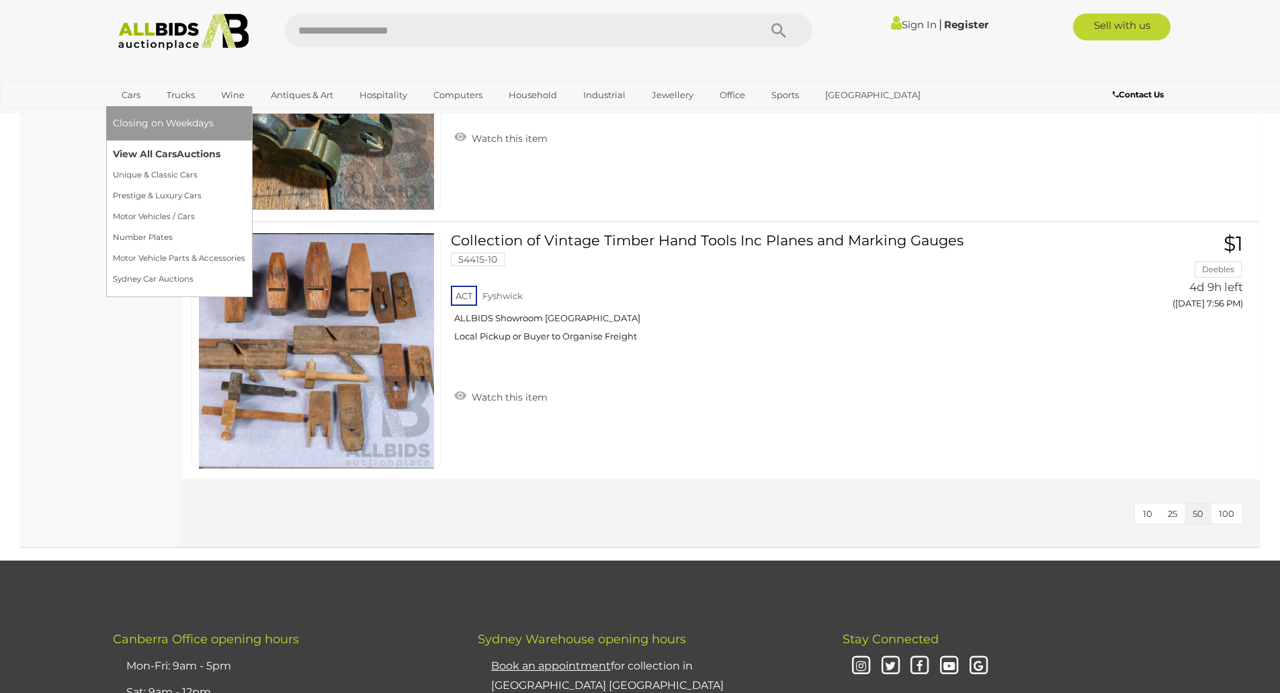
click at [157, 148] on link "View All Cars Auctions" at bounding box center [179, 154] width 132 height 21
